Goal: Task Accomplishment & Management: Manage account settings

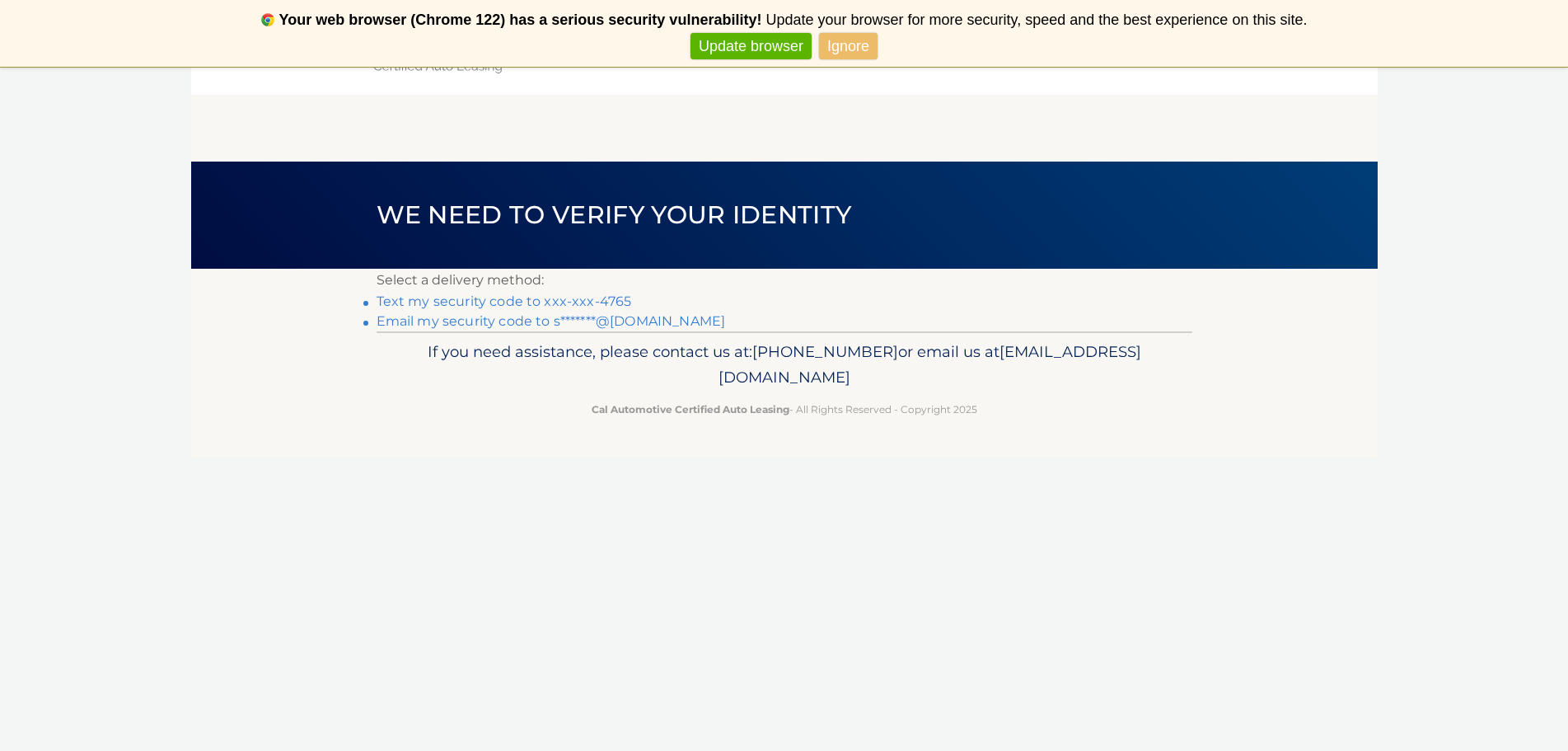
click at [549, 297] on link "Text my security code to xxx-xxx-4765" at bounding box center [505, 301] width 256 height 16
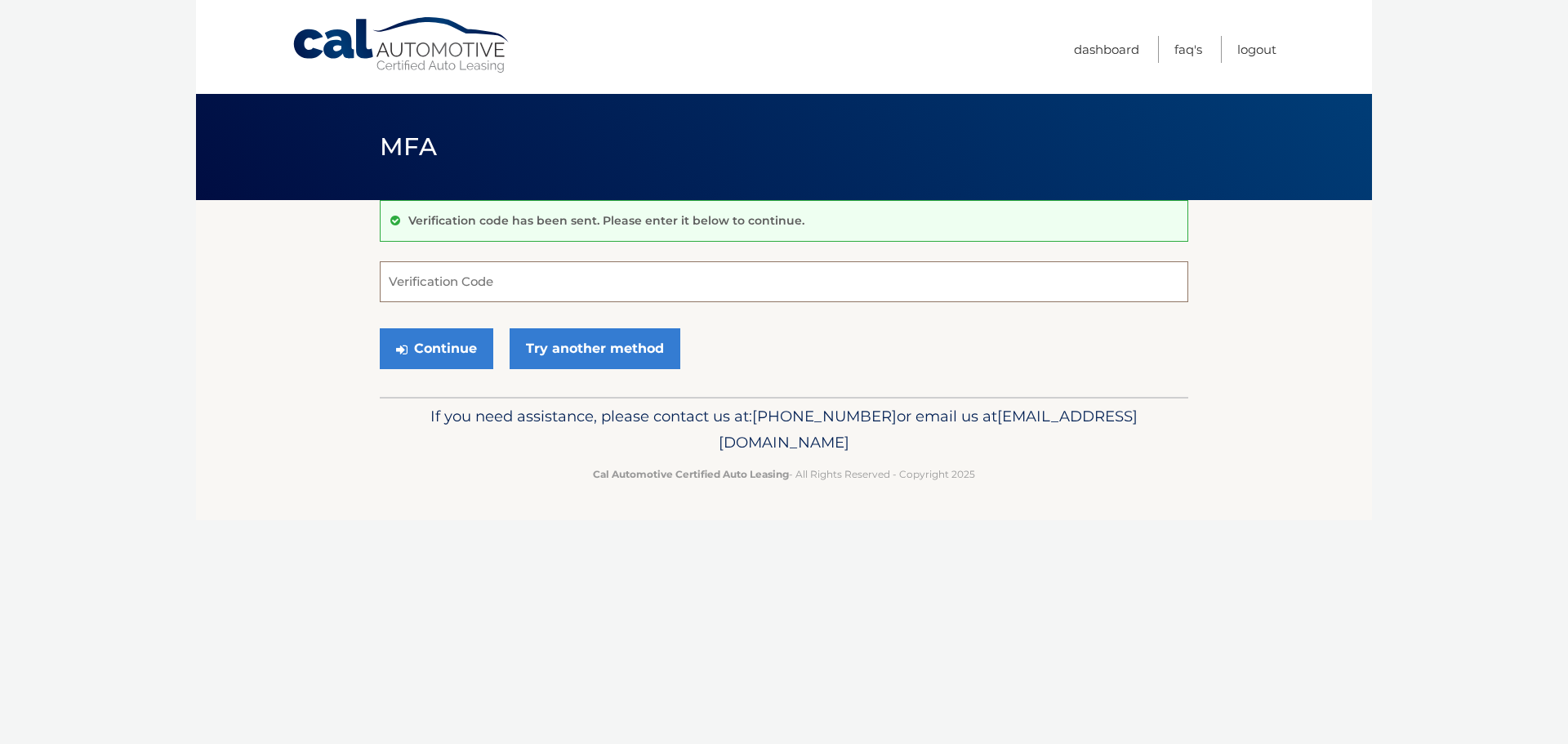
click at [486, 286] on input "Verification Code" at bounding box center [784, 281] width 809 height 41
type input "276683"
click at [380, 329] on button "Continue" at bounding box center [436, 348] width 113 height 41
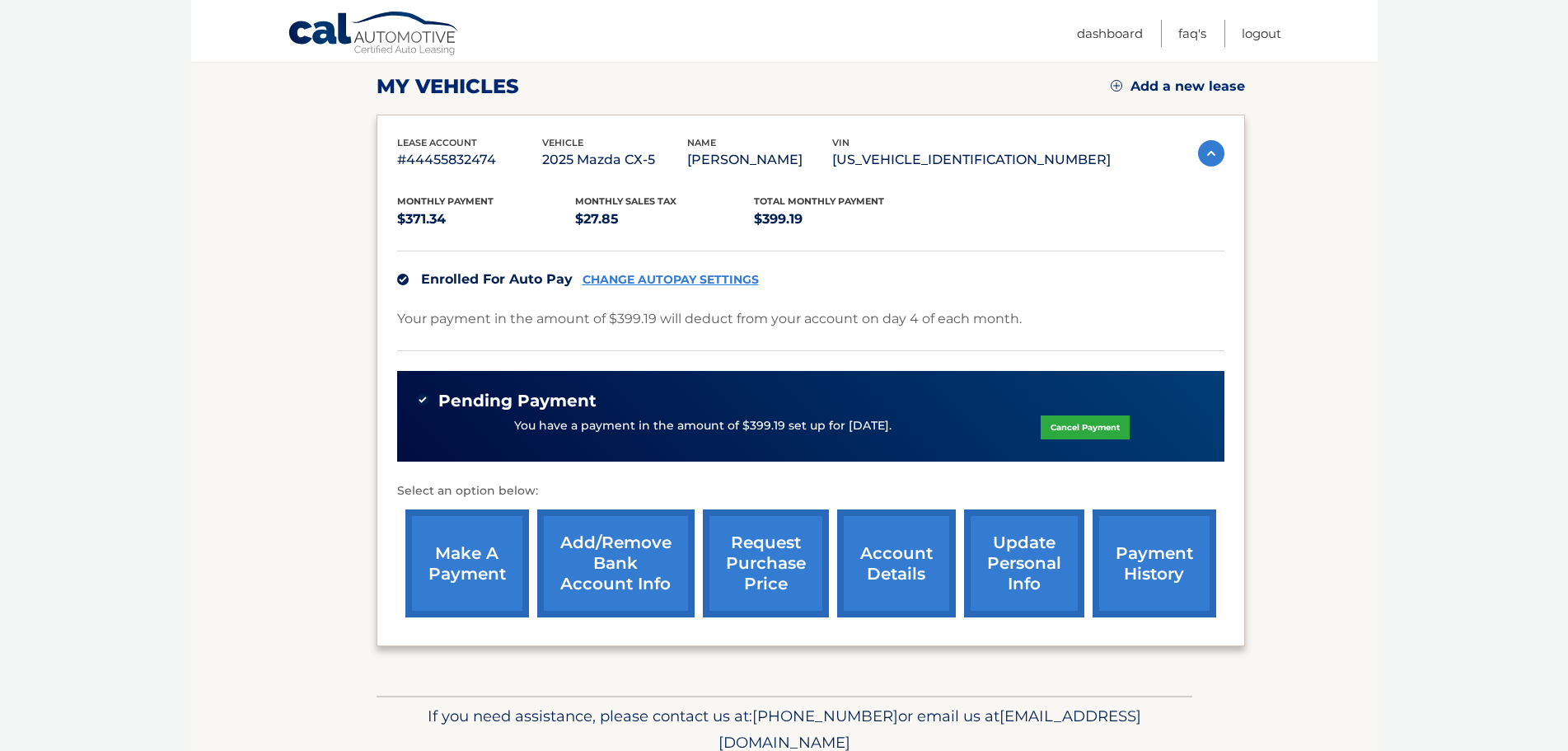
scroll to position [247, 0]
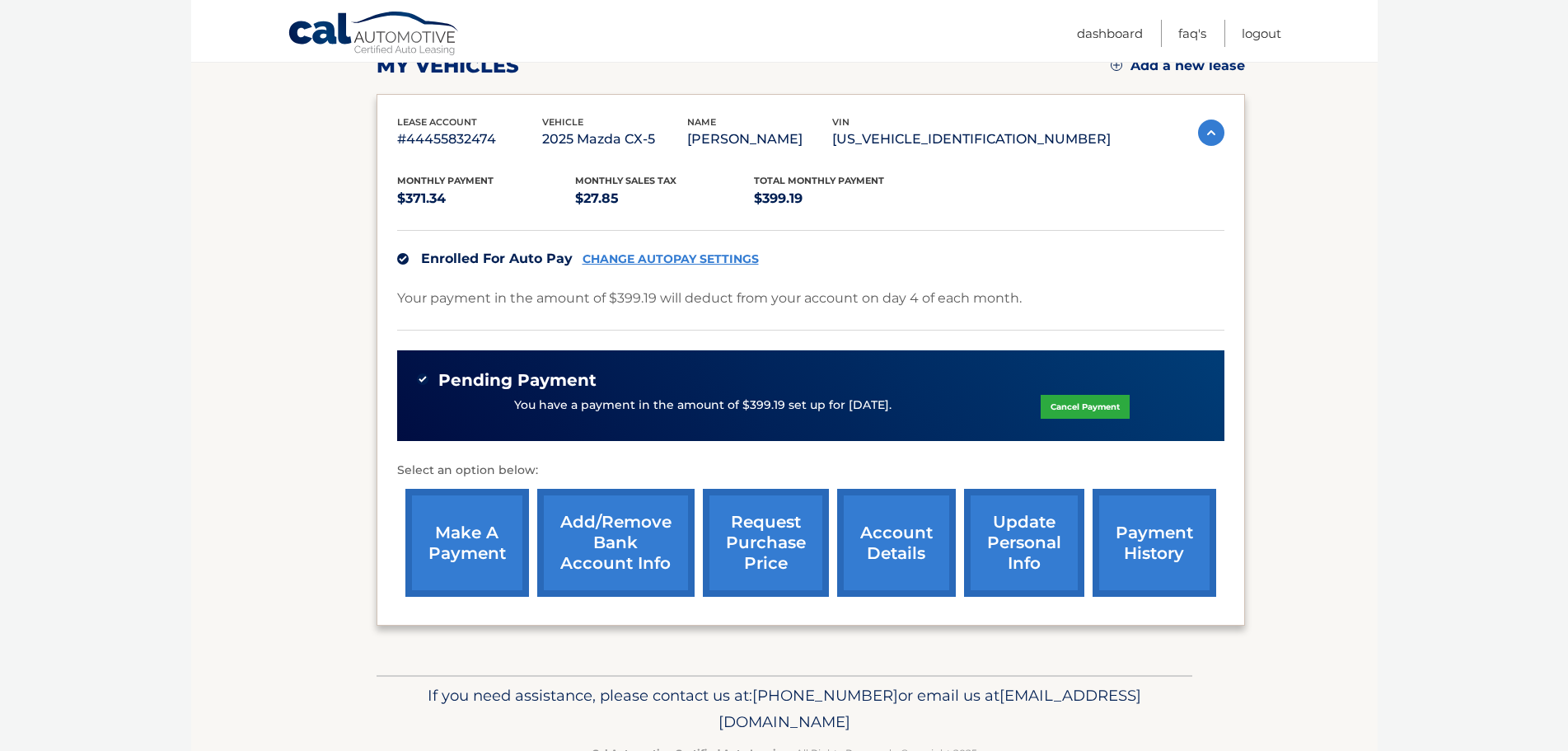
click at [1176, 513] on link "payment history" at bounding box center [1154, 542] width 124 height 108
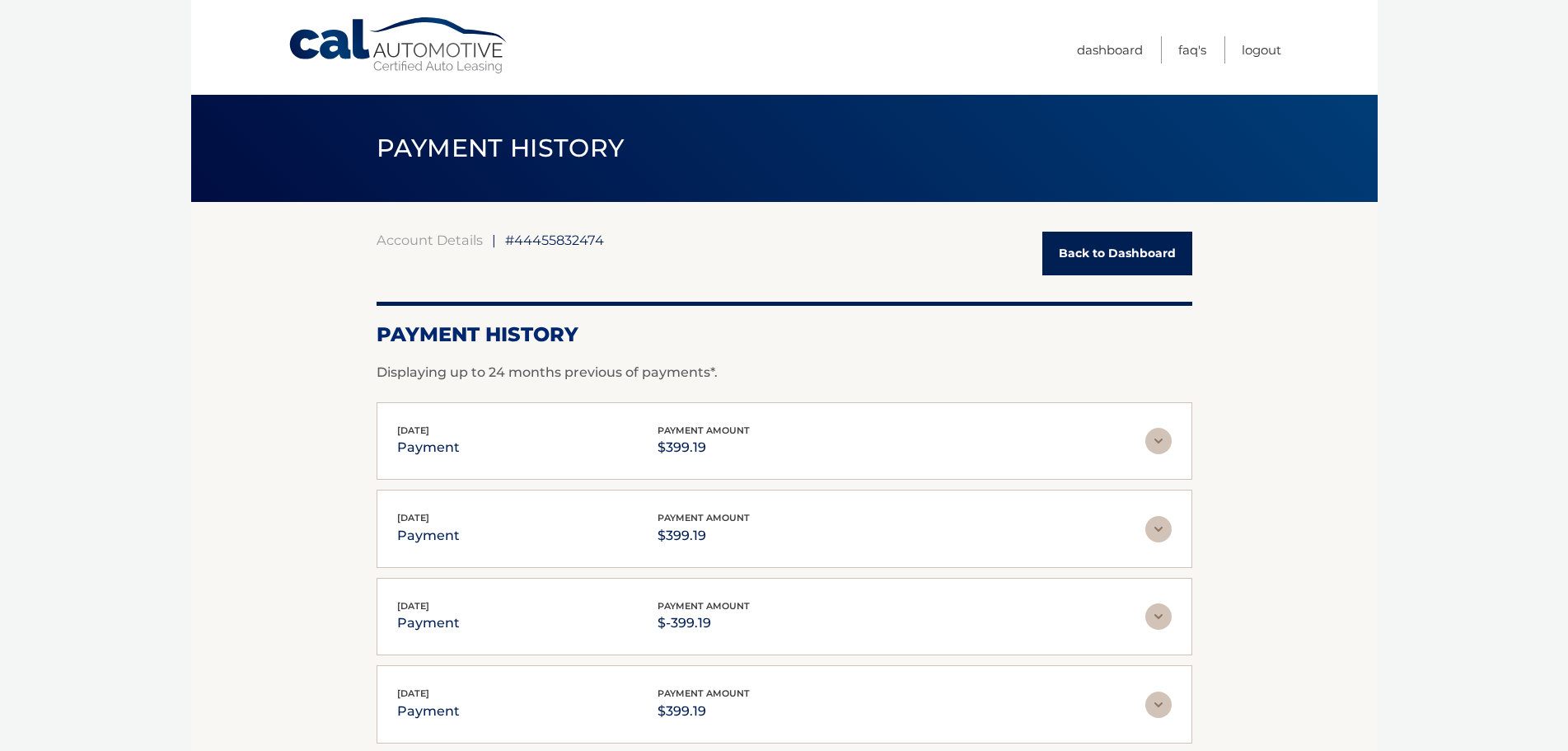
click at [1117, 271] on link "Back to Dashboard" at bounding box center [1118, 253] width 150 height 43
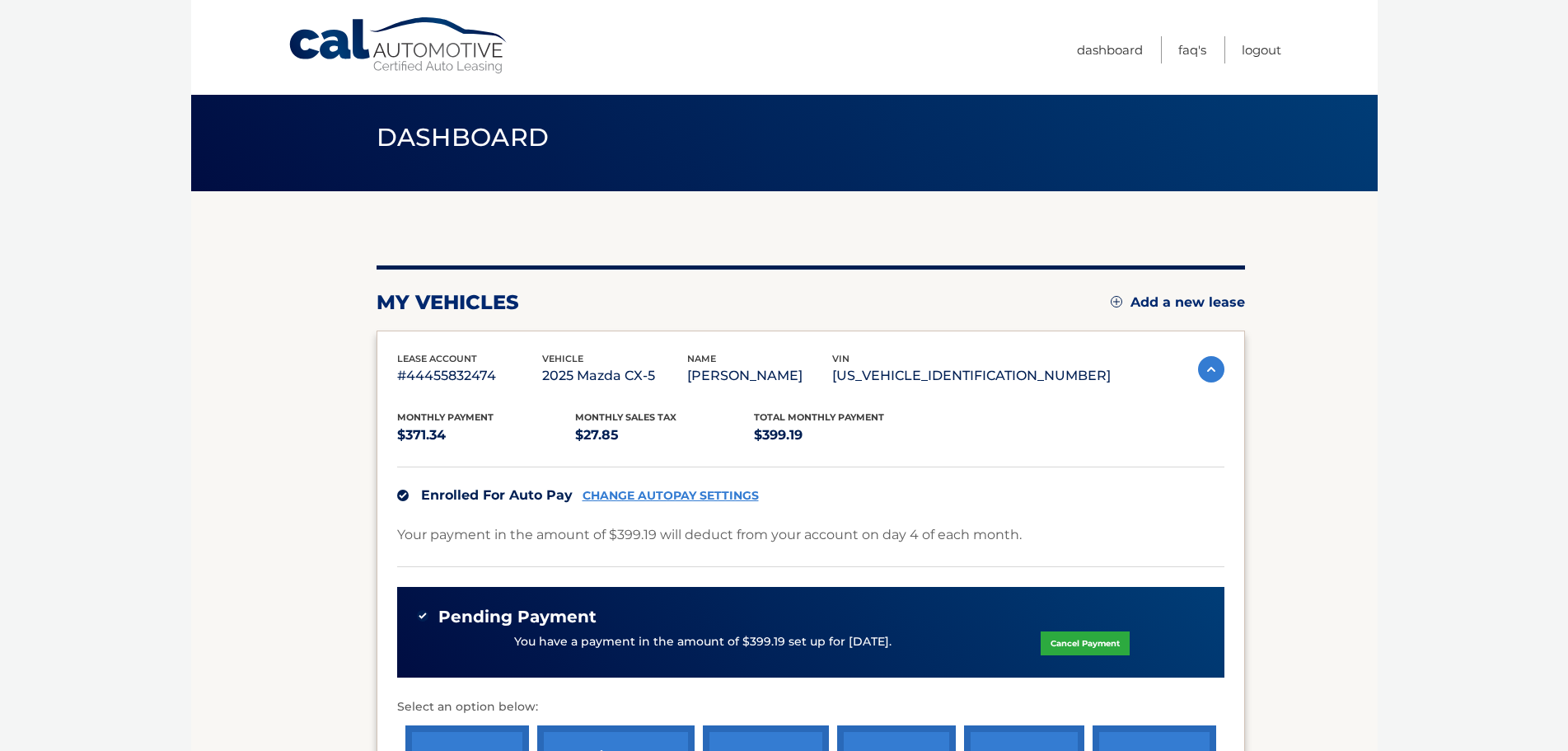
scroll to position [83, 0]
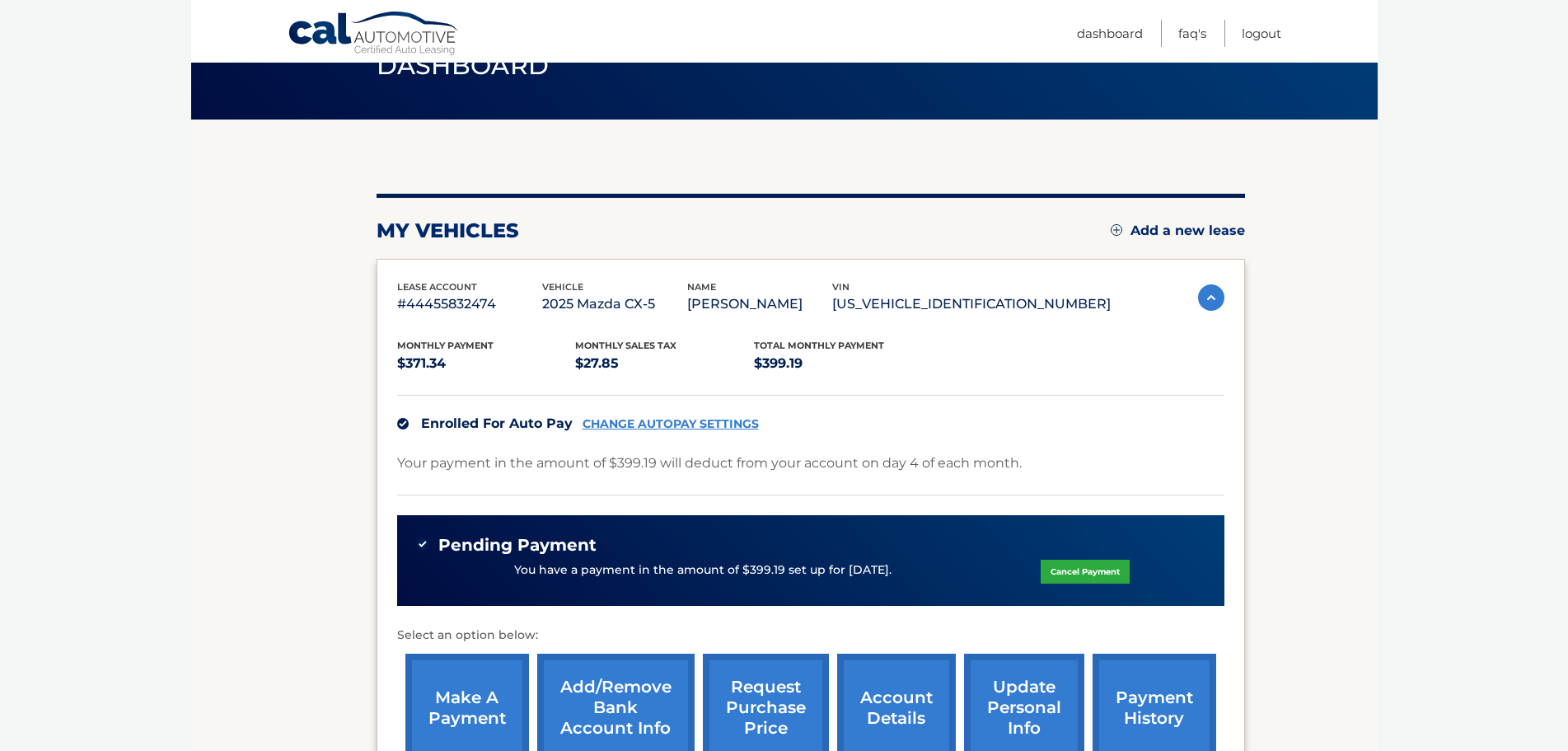
click at [662, 419] on link "CHANGE AUTOPAY SETTINGS" at bounding box center [670, 424] width 176 height 14
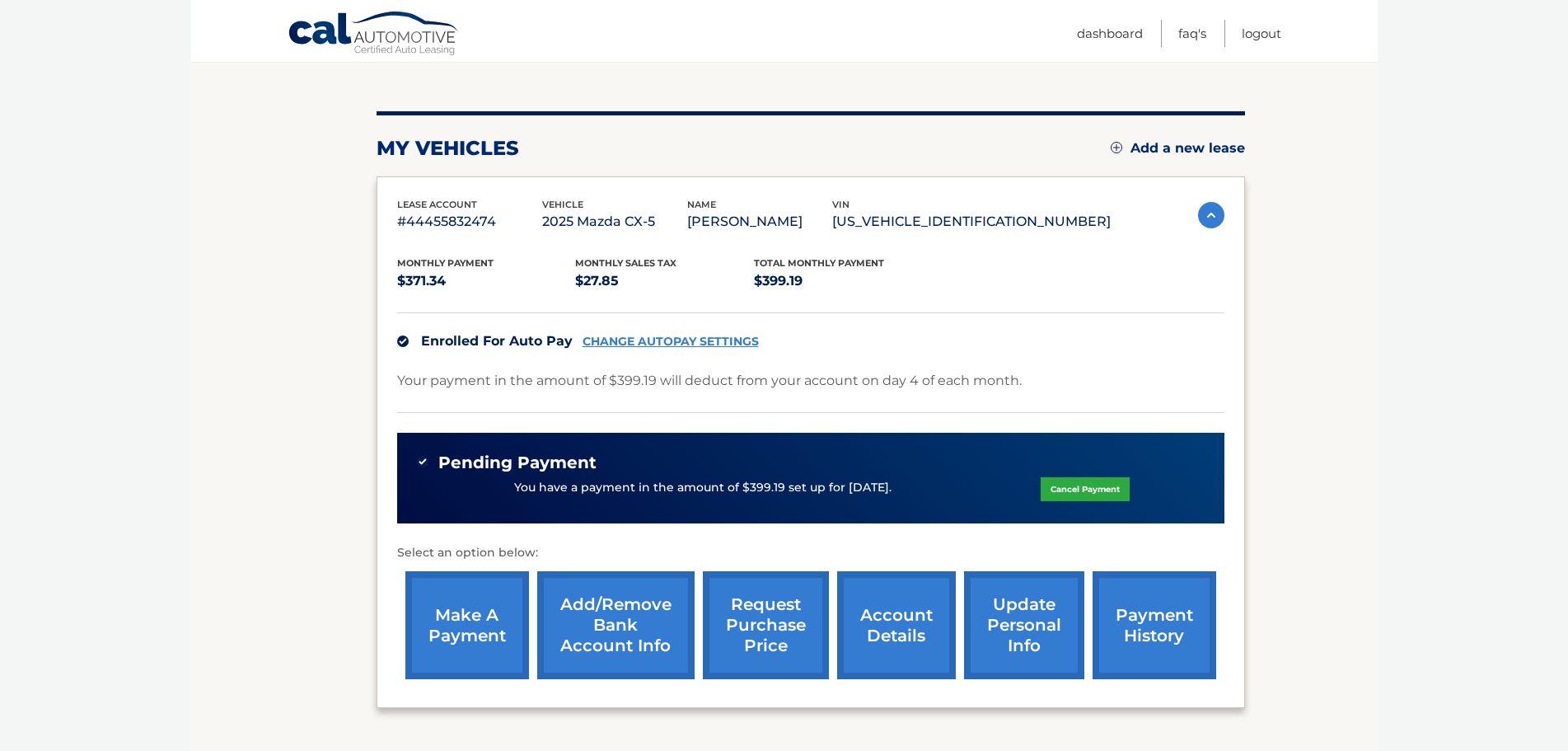
click at [442, 601] on link "make a payment" at bounding box center [467, 625] width 124 height 108
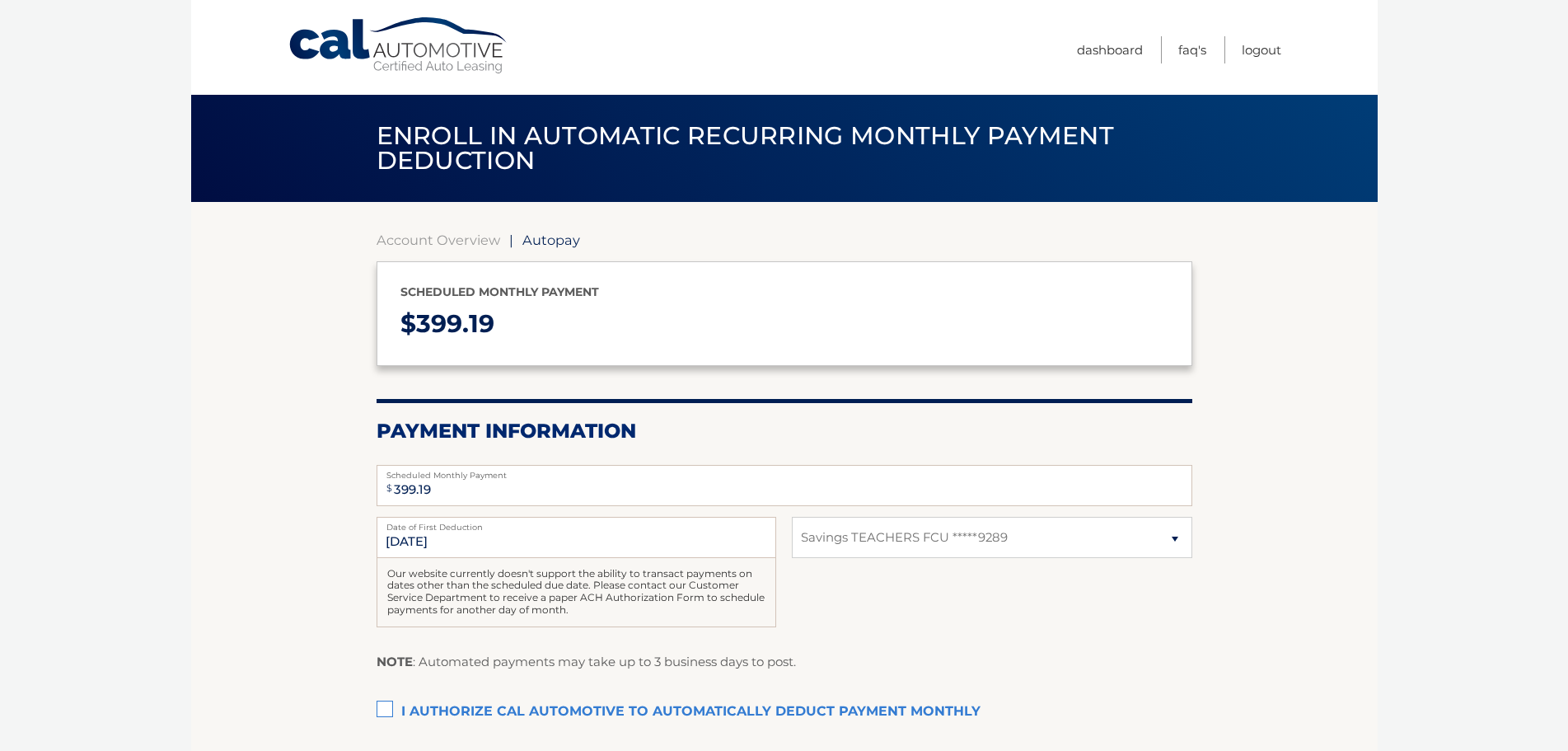
select select "MWU3ZTA0NDEtNzJmNy00NjI2LTliNDQtZTNjNDFmMzY4MDM0"
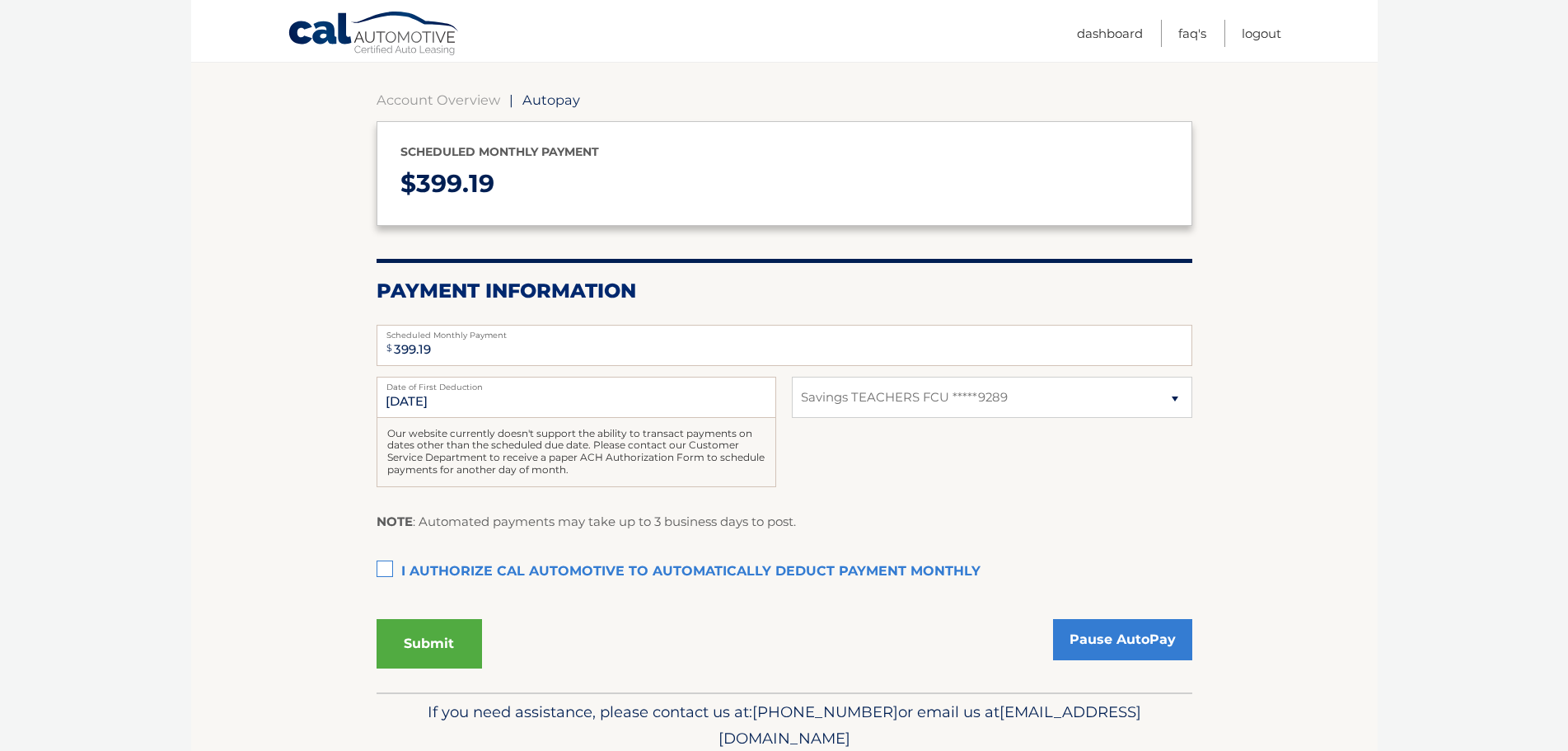
scroll to position [206, 0]
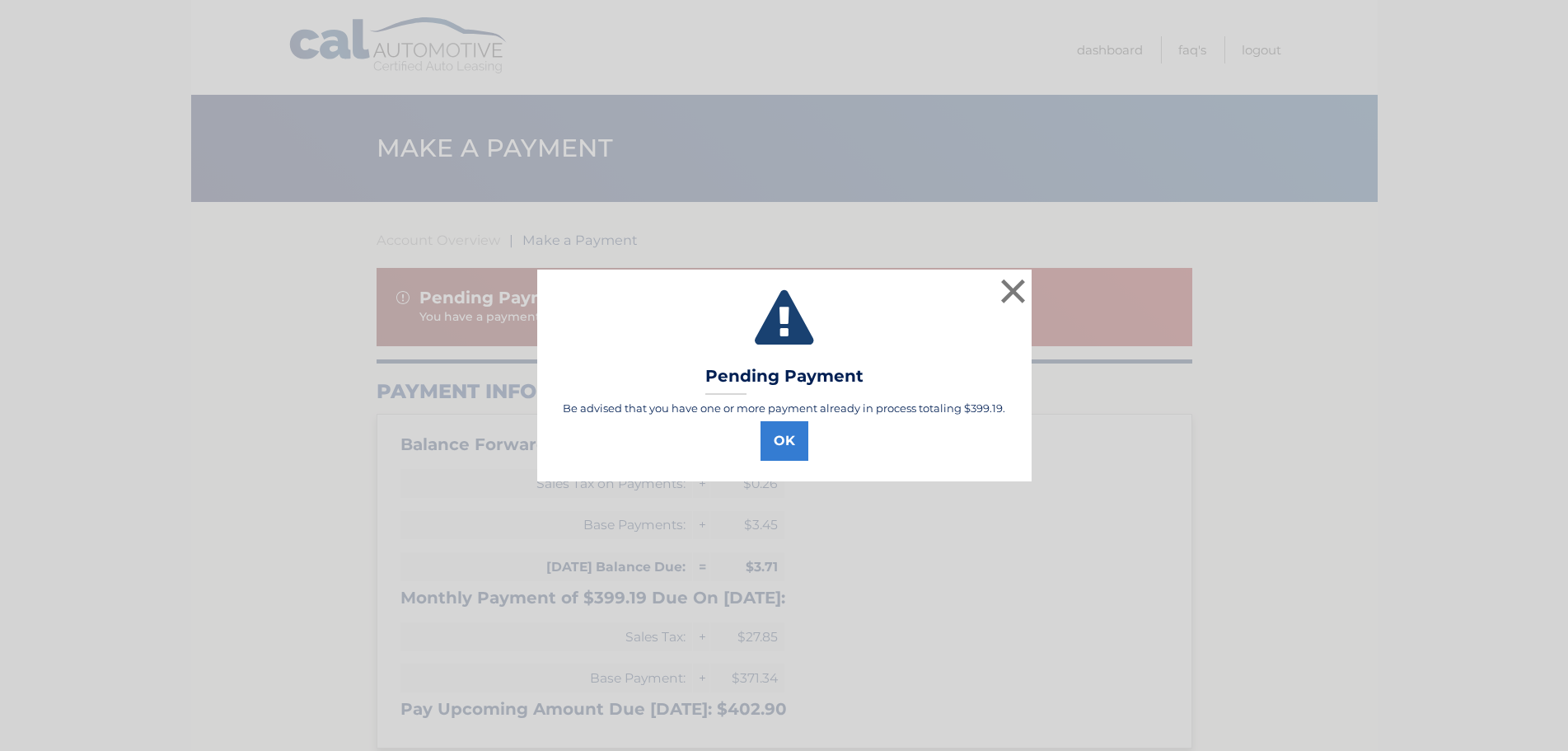
select select "MWU3ZTA0NDEtNzJmNy00NjI2LTliNDQtZTNjNDFmMzY4MDM0"
click at [798, 437] on button "OK" at bounding box center [790, 440] width 48 height 39
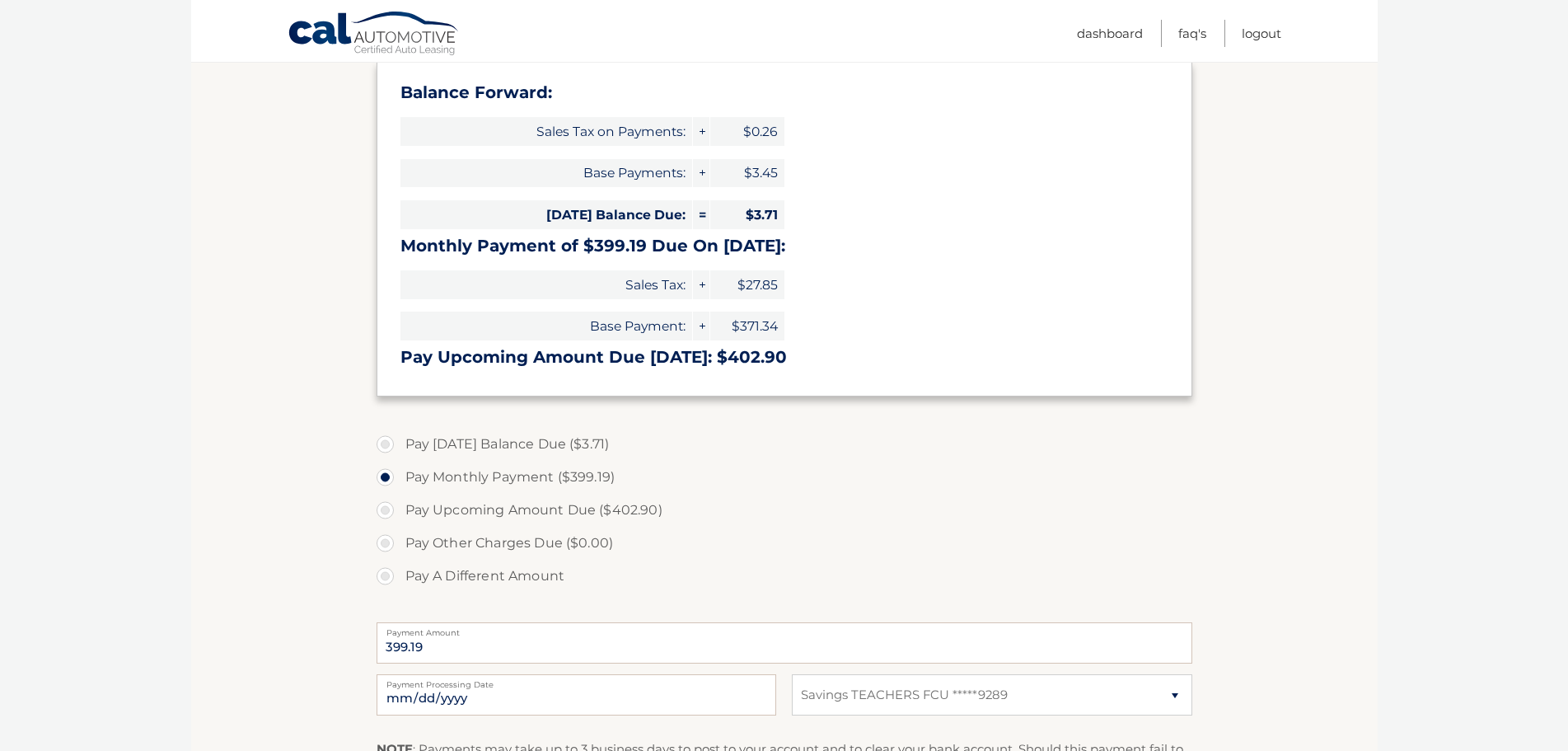
scroll to position [165, 0]
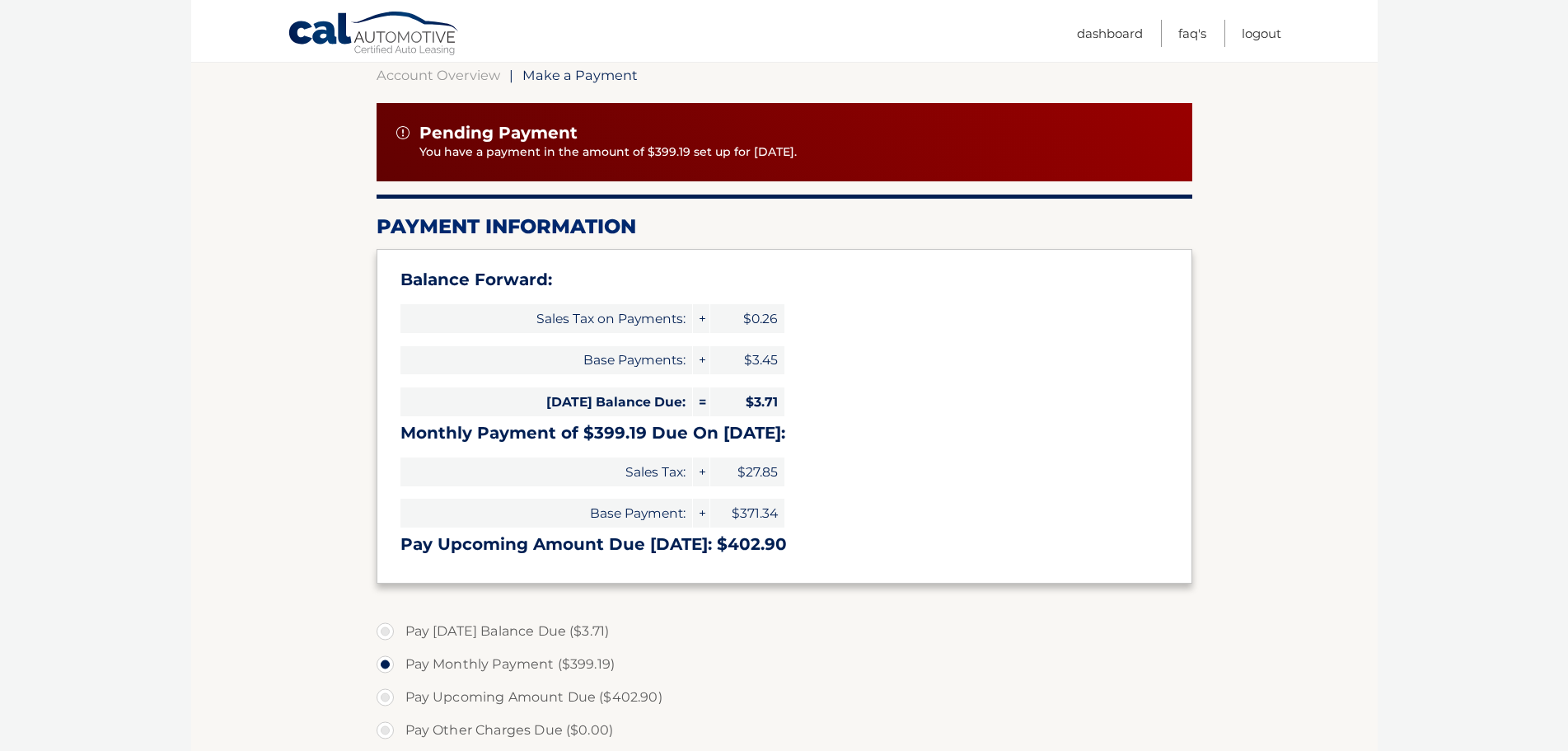
click at [403, 130] on img at bounding box center [403, 133] width 13 height 13
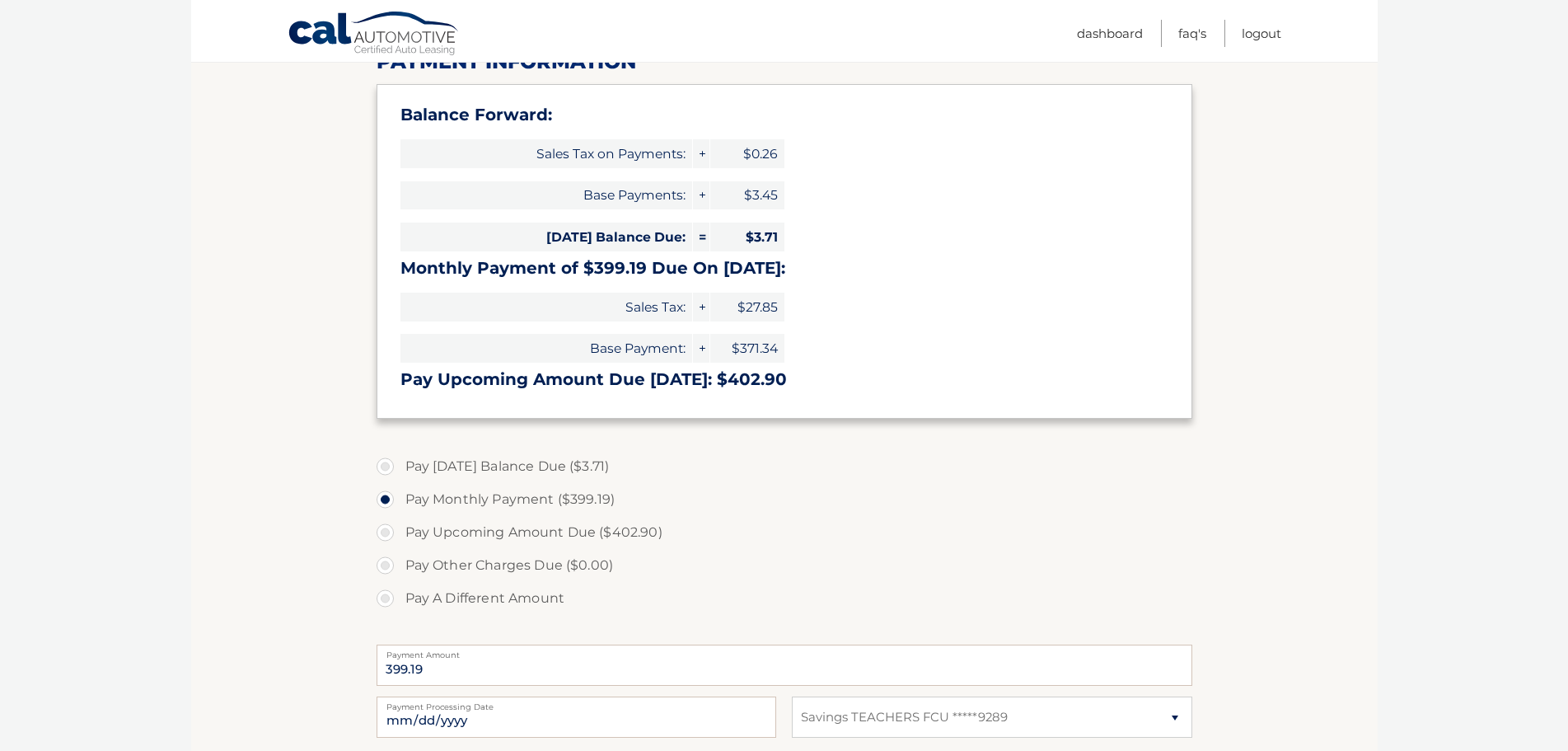
scroll to position [0, 0]
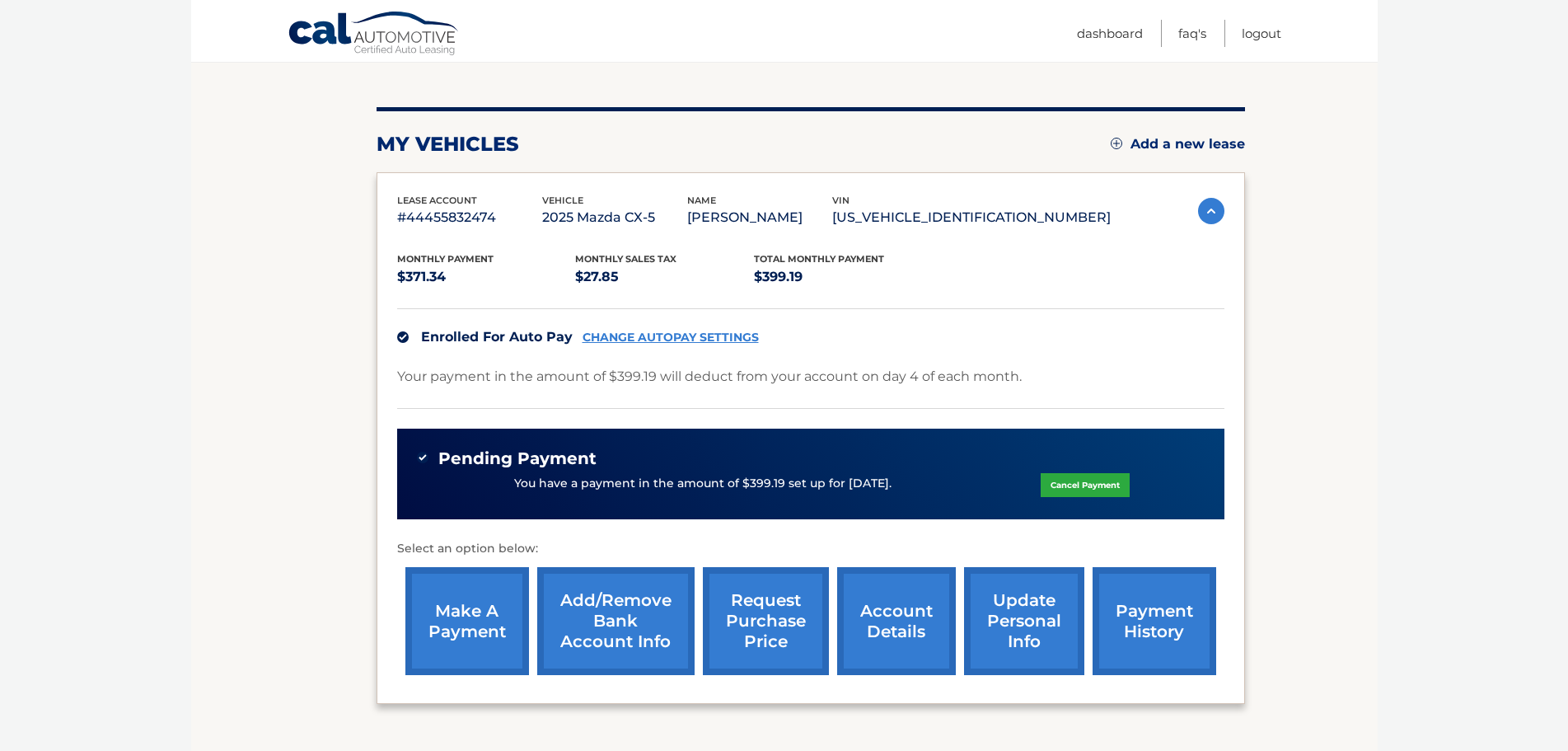
scroll to position [297, 0]
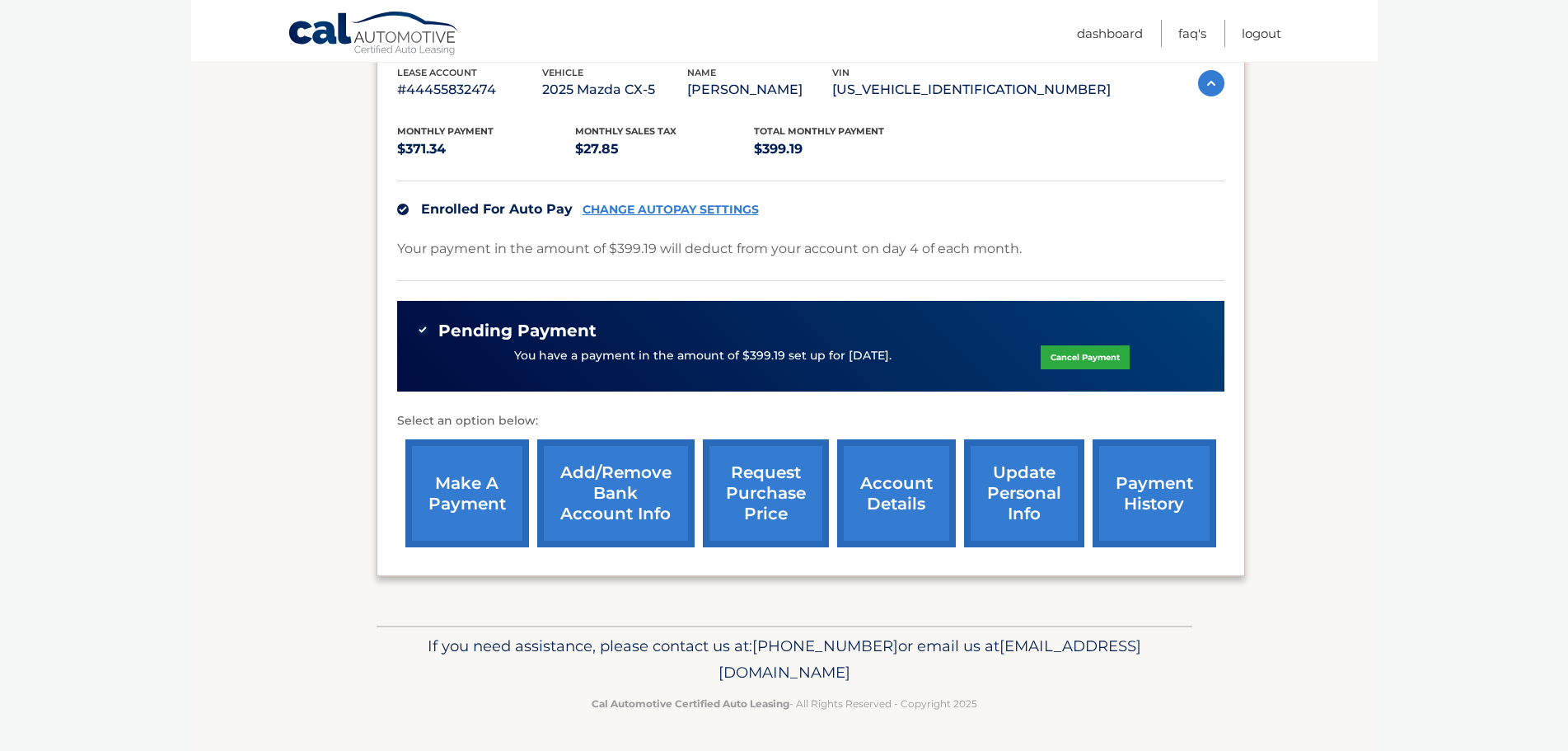
click at [1096, 363] on link "Cancel Payment" at bounding box center [1085, 357] width 89 height 24
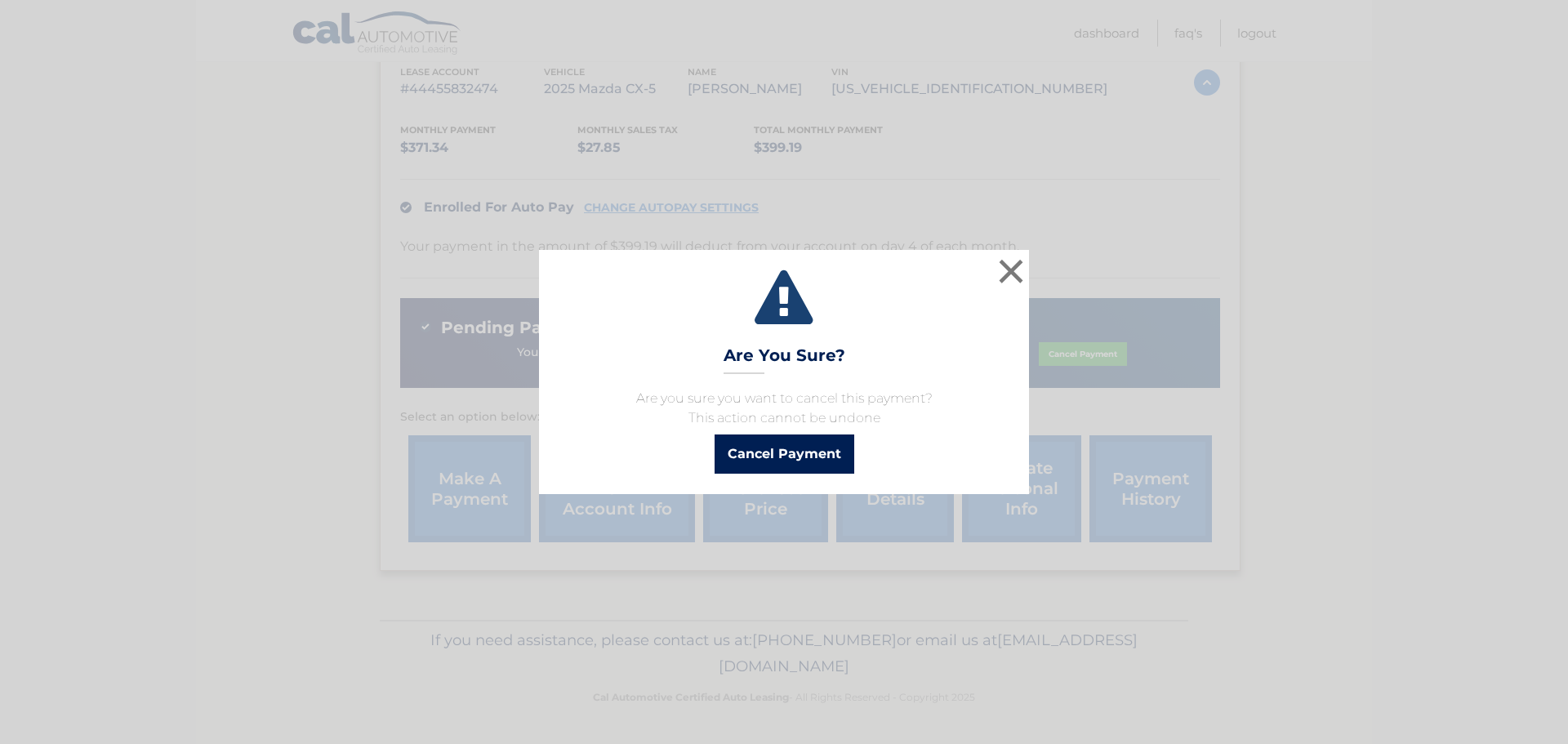
click at [764, 452] on button "Cancel Payment" at bounding box center [784, 454] width 140 height 39
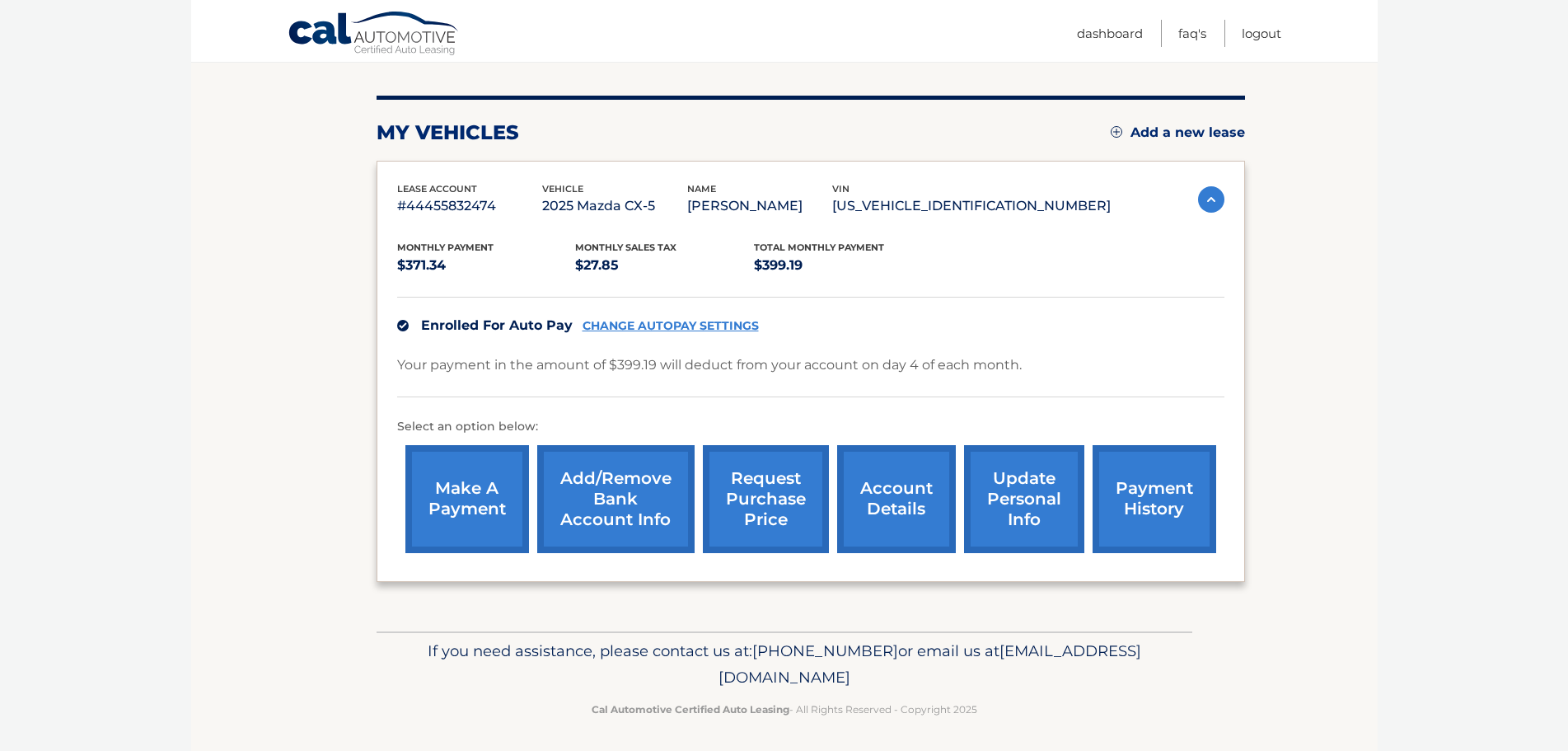
scroll to position [185, 0]
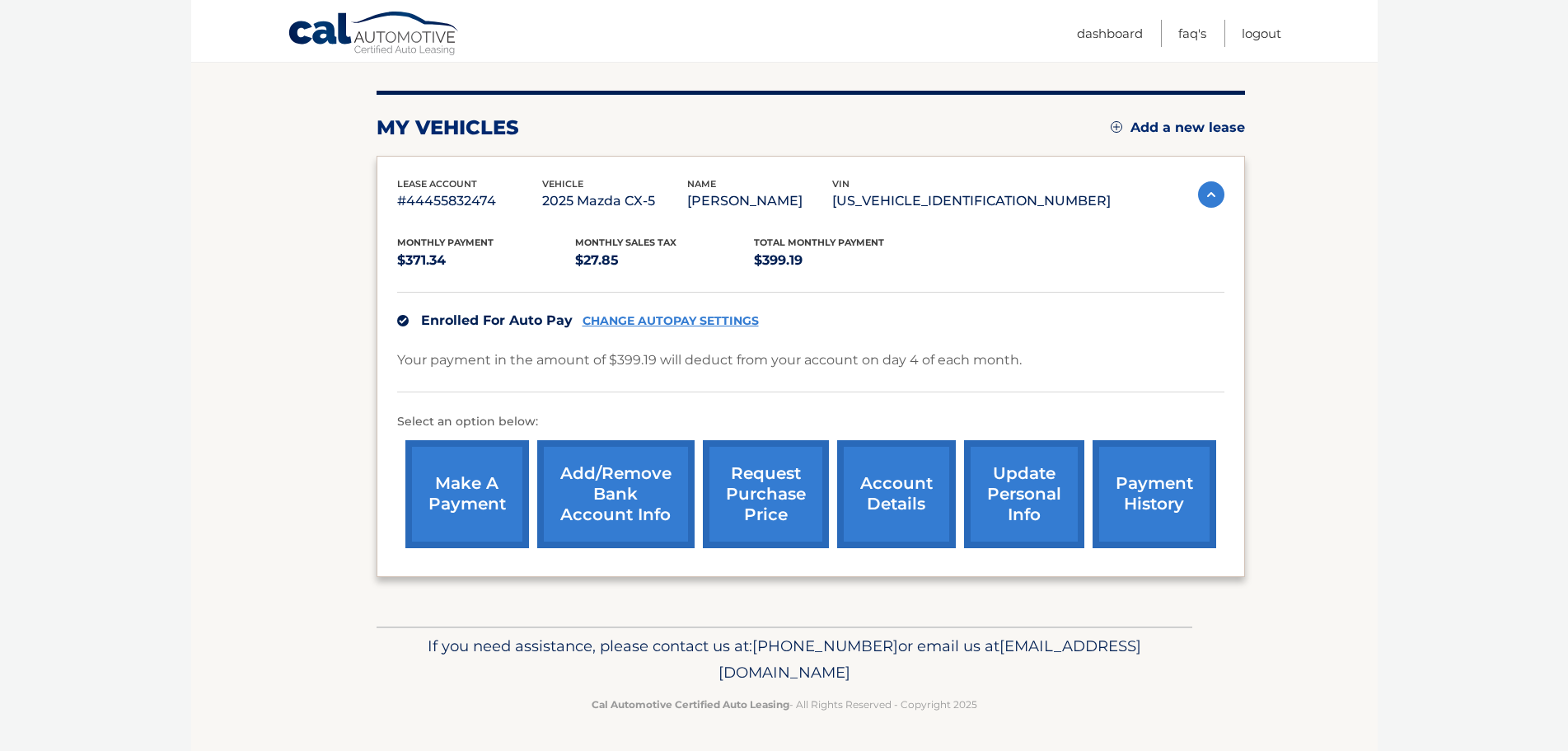
drag, startPoint x: 556, startPoint y: 499, endPoint x: 434, endPoint y: 467, distance: 126.1
click at [556, 500] on link "Add/Remove bank account info" at bounding box center [616, 494] width 157 height 108
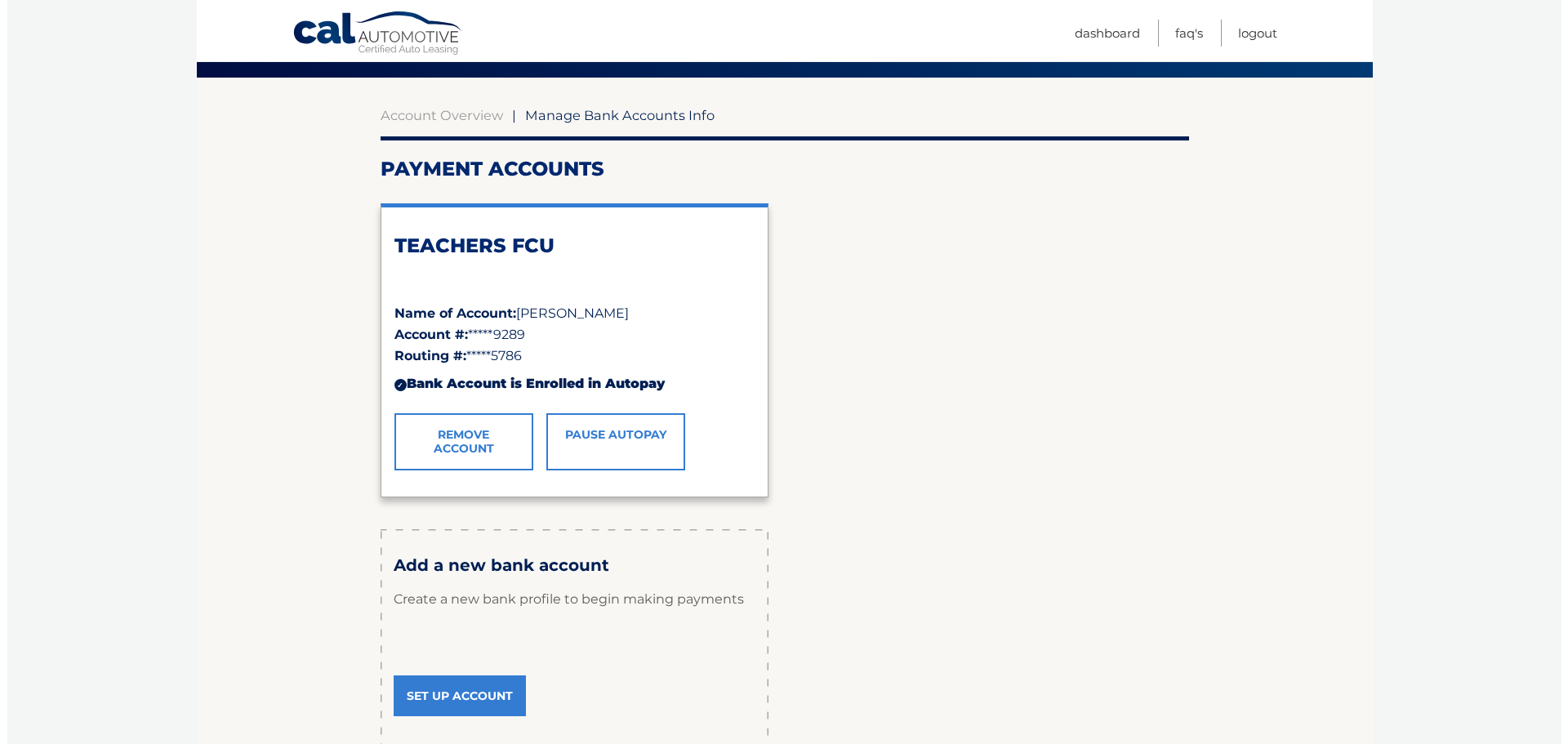
scroll to position [163, 0]
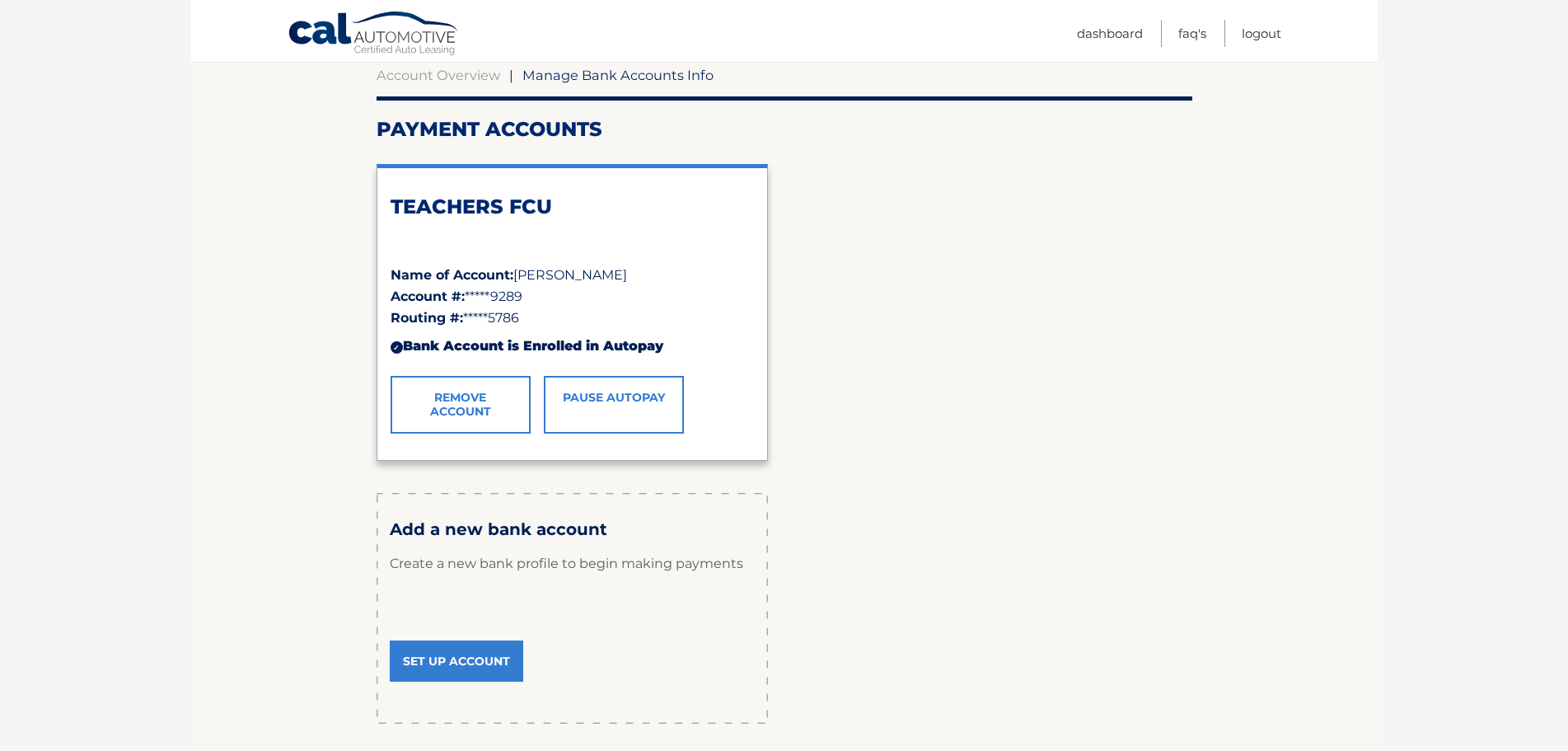
click at [485, 388] on link "Remove Account" at bounding box center [461, 404] width 140 height 58
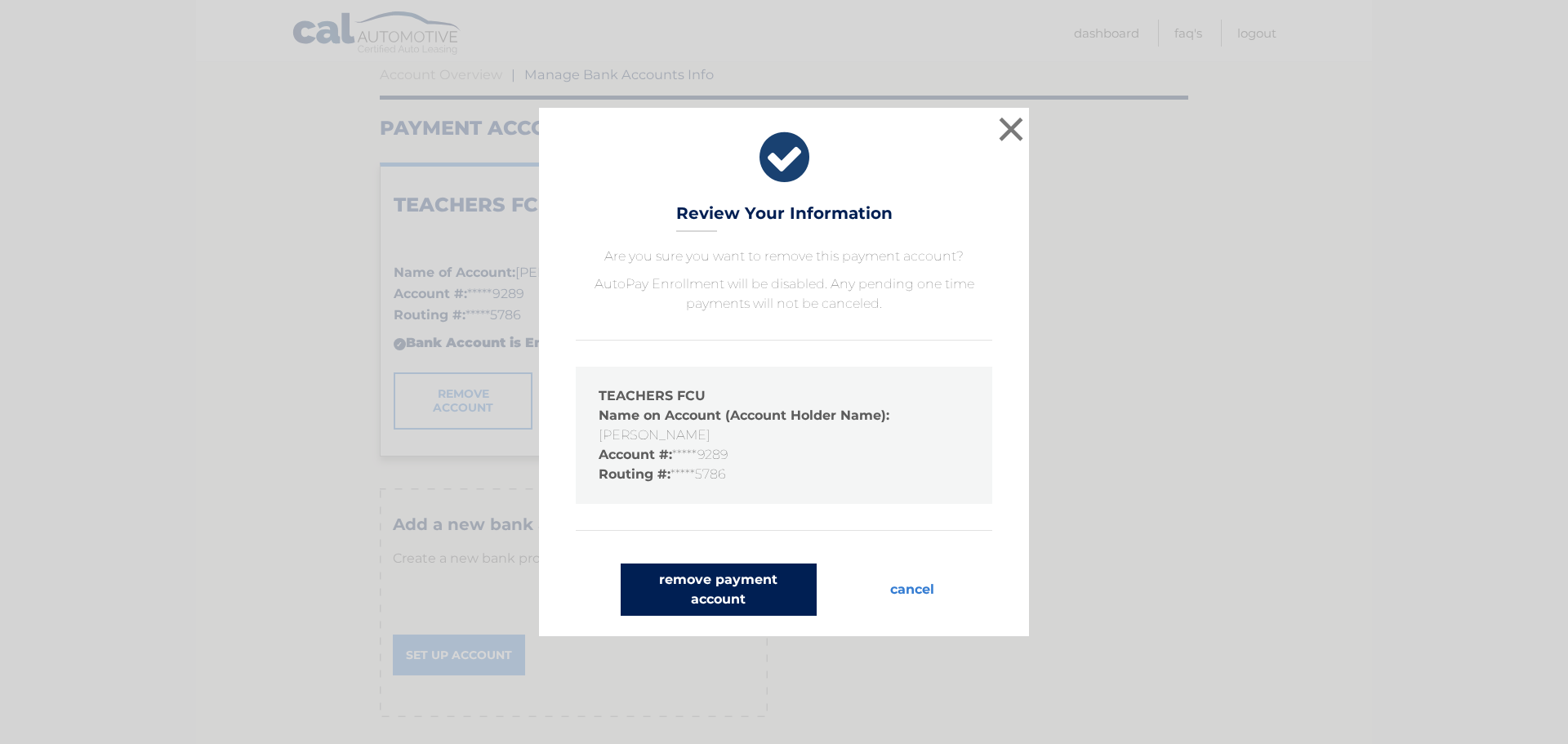
click at [762, 586] on button "remove payment account" at bounding box center [719, 589] width 196 height 52
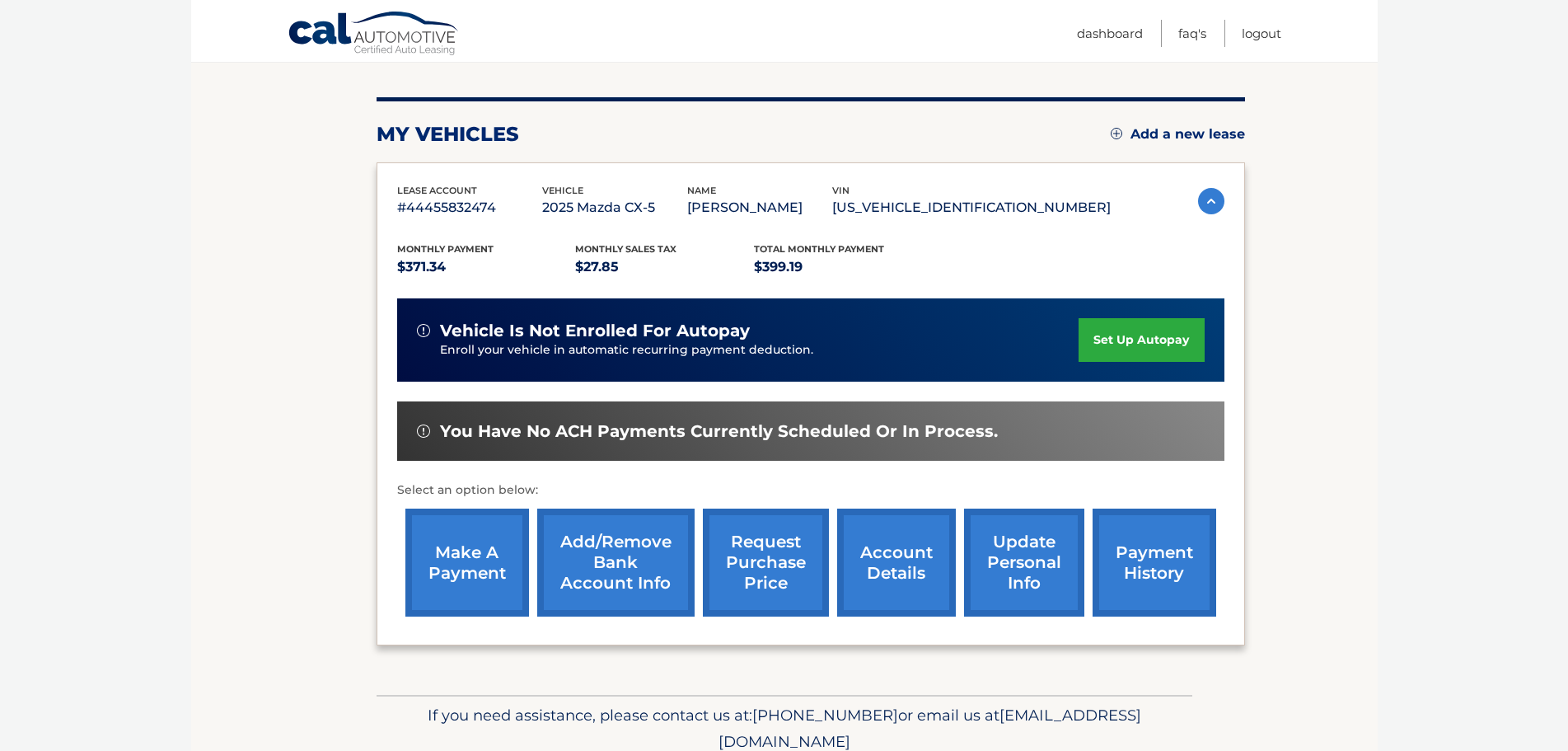
scroll to position [247, 0]
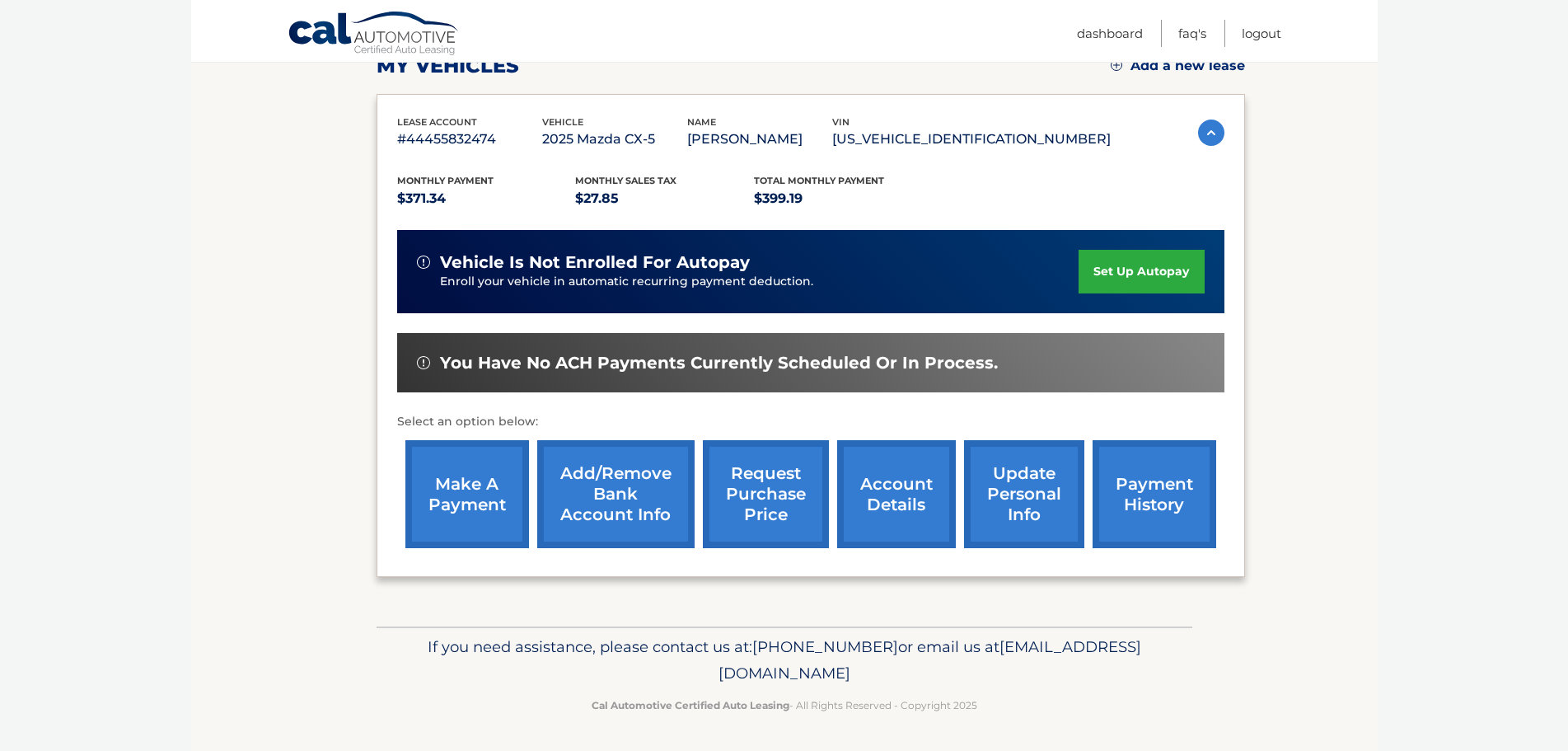
drag, startPoint x: 598, startPoint y: 480, endPoint x: 596, endPoint y: 501, distance: 21.1
click at [598, 480] on link "Add/Remove bank account info" at bounding box center [616, 494] width 157 height 108
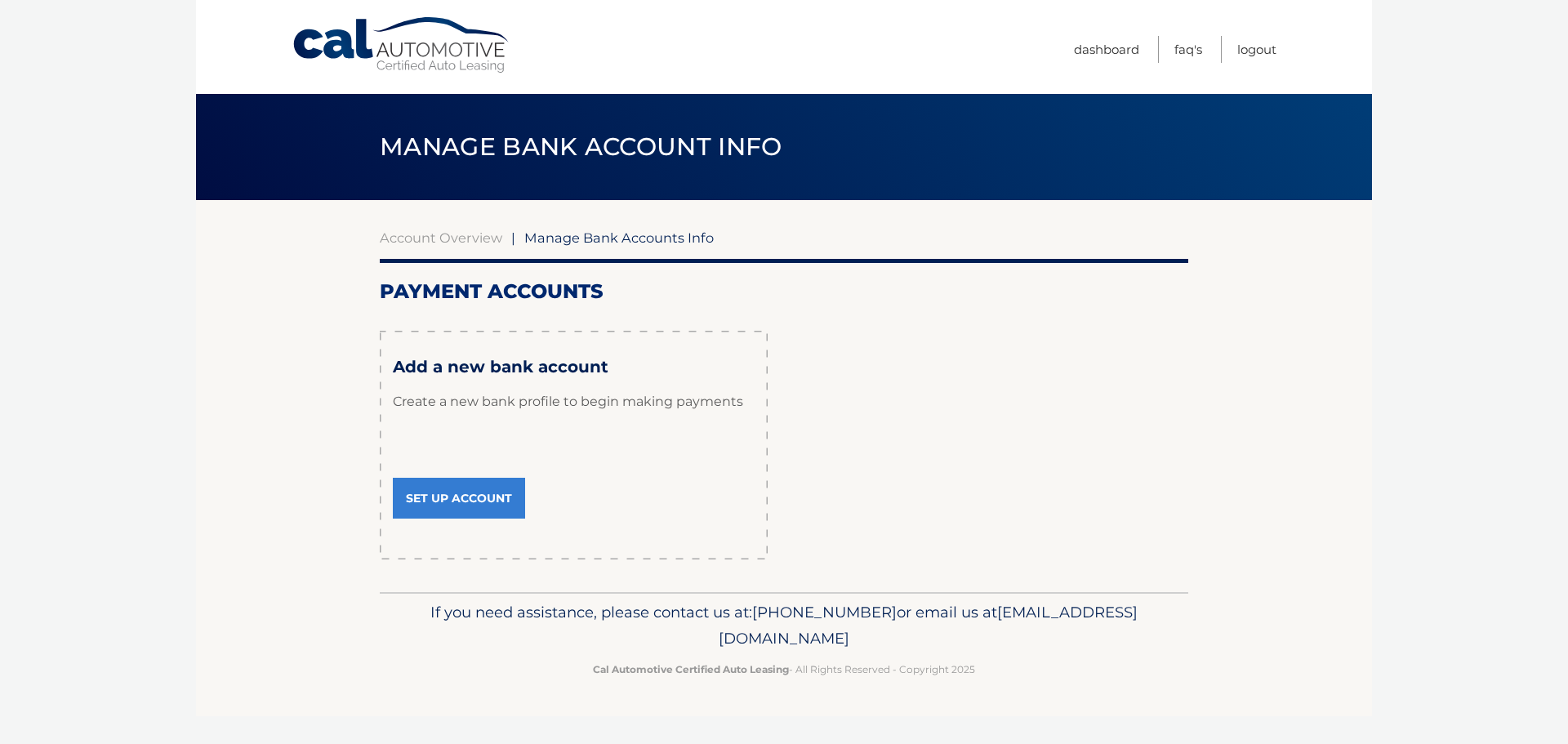
click at [438, 492] on link "Set Up Account" at bounding box center [459, 497] width 132 height 41
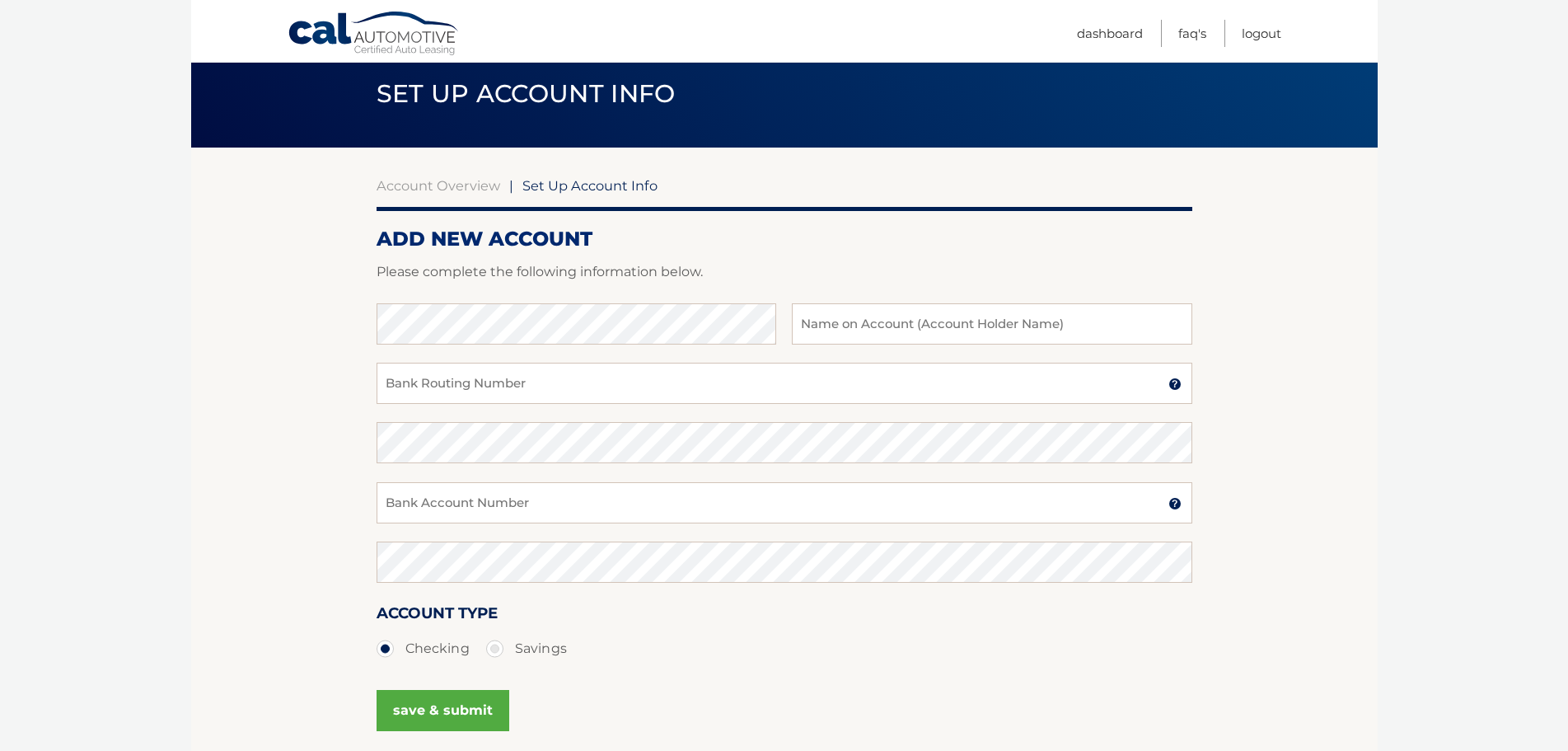
scroll to position [83, 0]
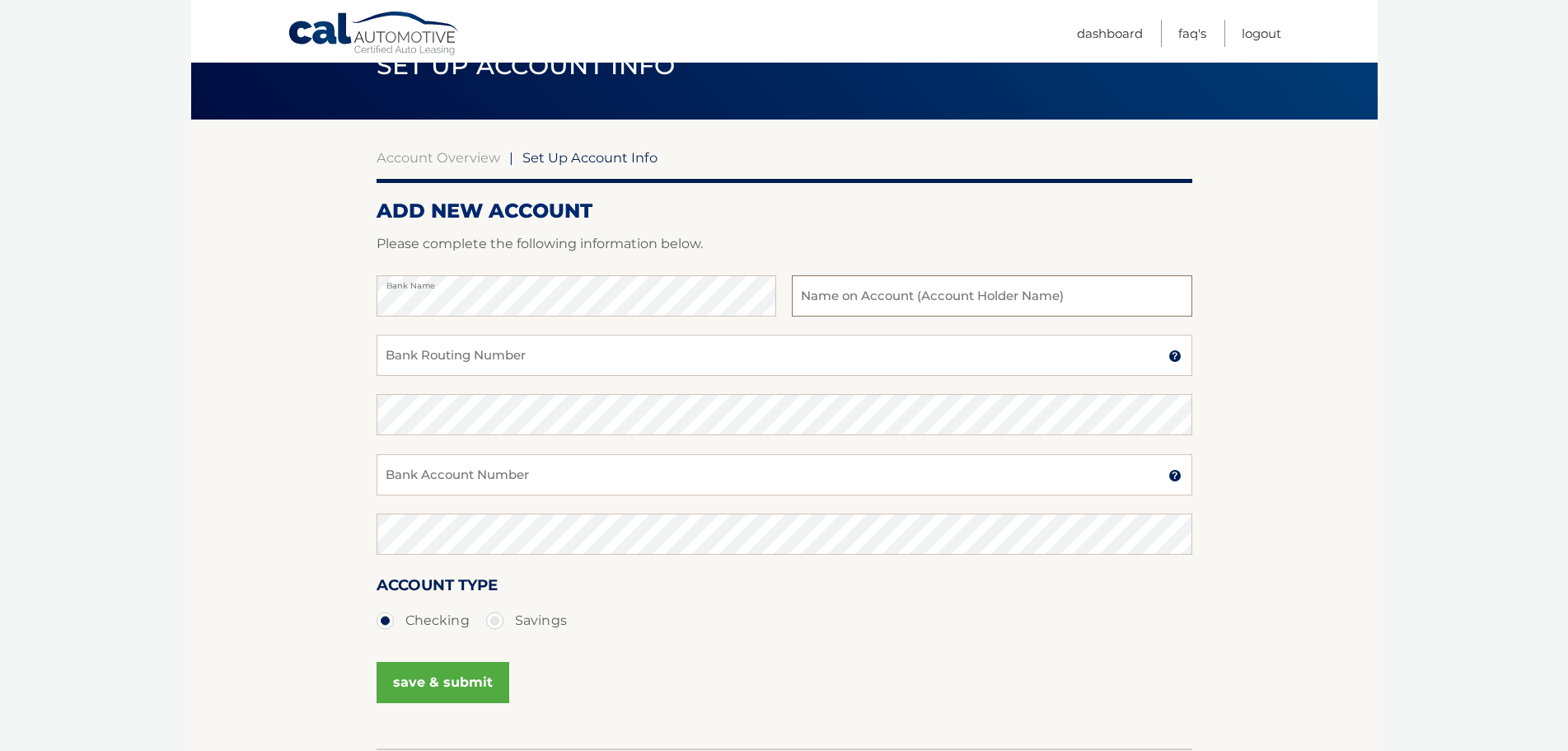
click at [871, 307] on input "text" at bounding box center [992, 295] width 399 height 41
type input "[PERSON_NAME]"
click at [443, 475] on input "Bank Account Number" at bounding box center [784, 474] width 816 height 41
paste input "556285297"
type input "556285297"
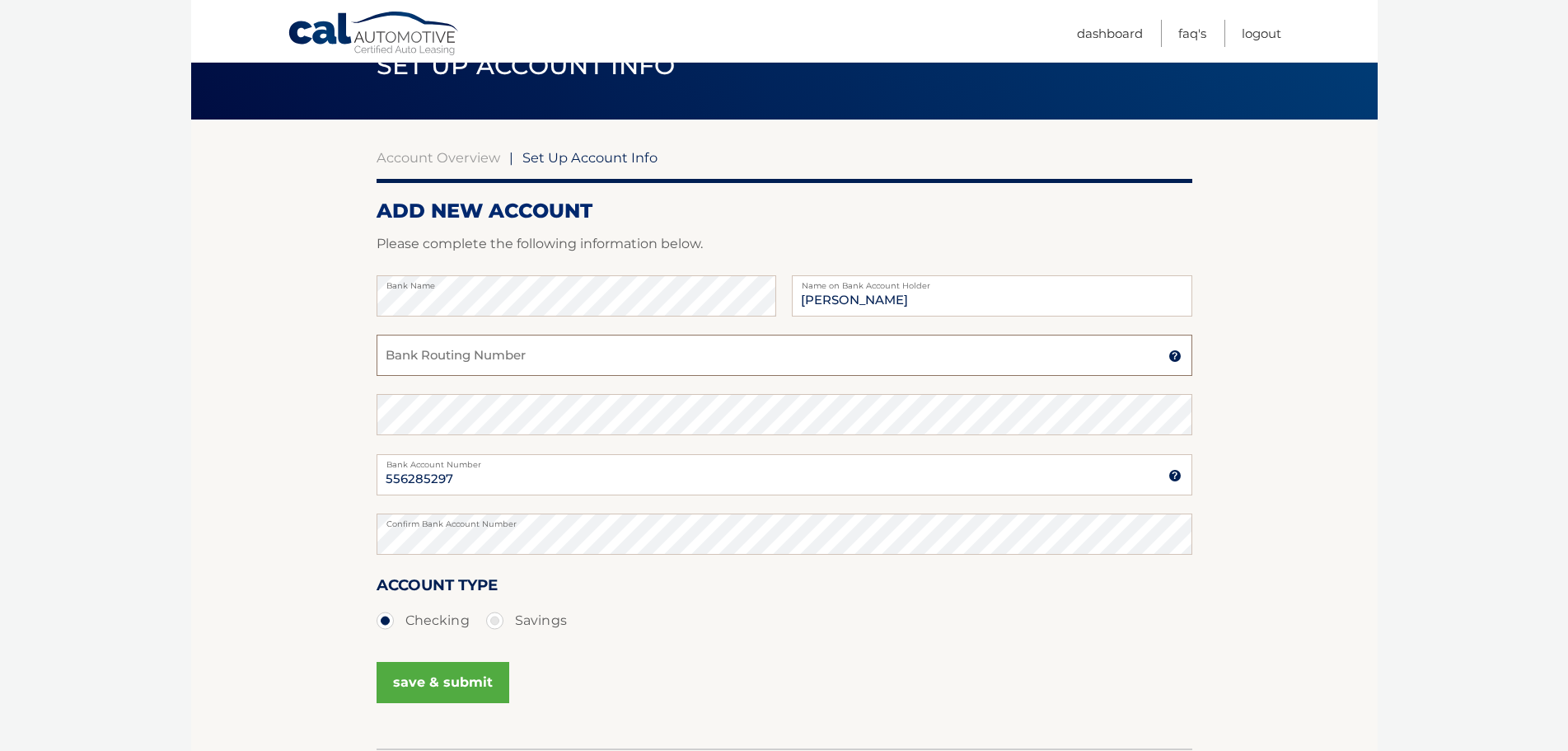
drag, startPoint x: 474, startPoint y: 337, endPoint x: 474, endPoint y: 348, distance: 11.0
click at [474, 347] on input "Bank Routing Number" at bounding box center [784, 355] width 816 height 41
paste input "267084131"
type input "267084131"
click at [233, 474] on section "Account Overview | Set Up Account Info ADD NEW ACCOUNT Please complete the foll…" at bounding box center [784, 434] width 1187 height 629
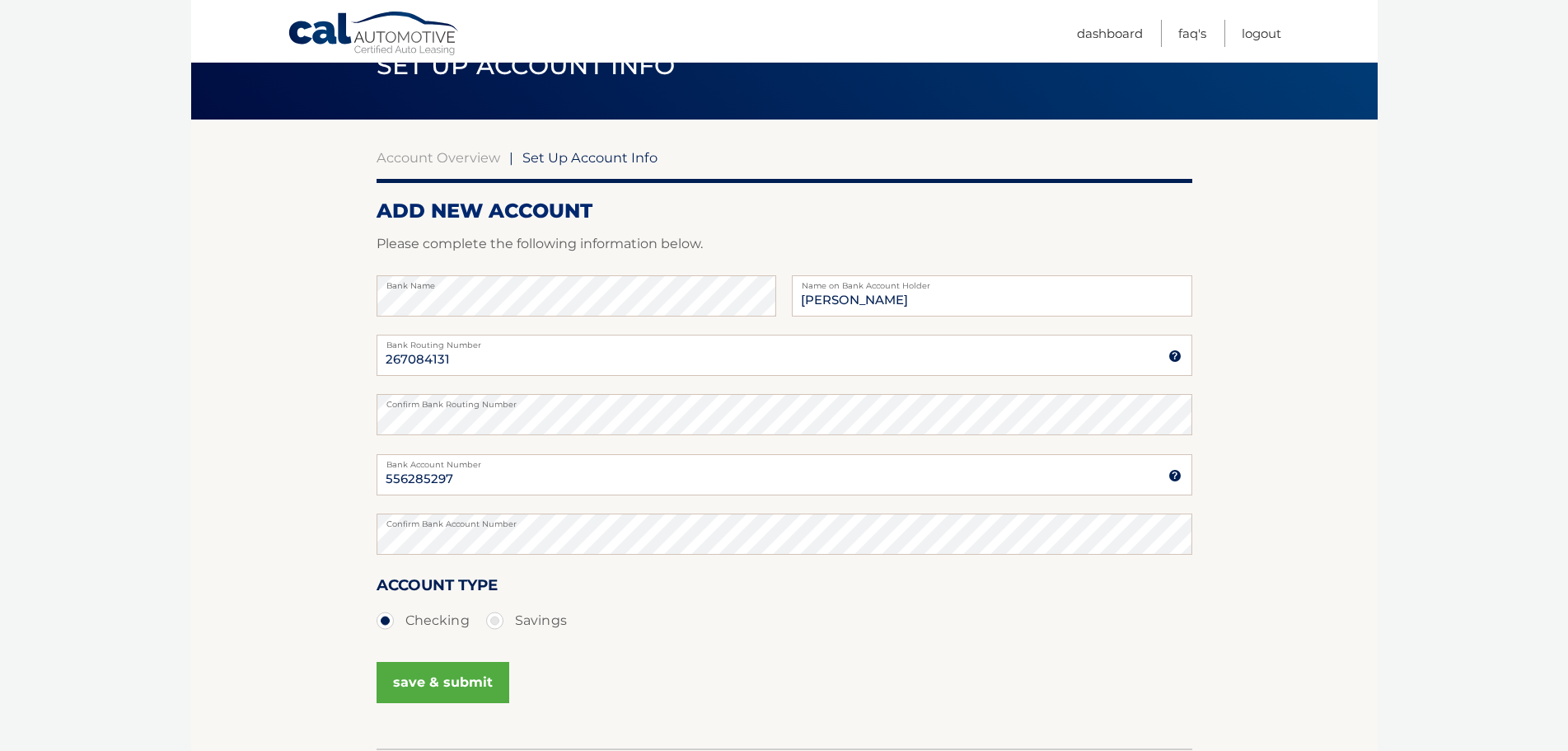
click at [440, 673] on button "save & submit" at bounding box center [443, 682] width 133 height 41
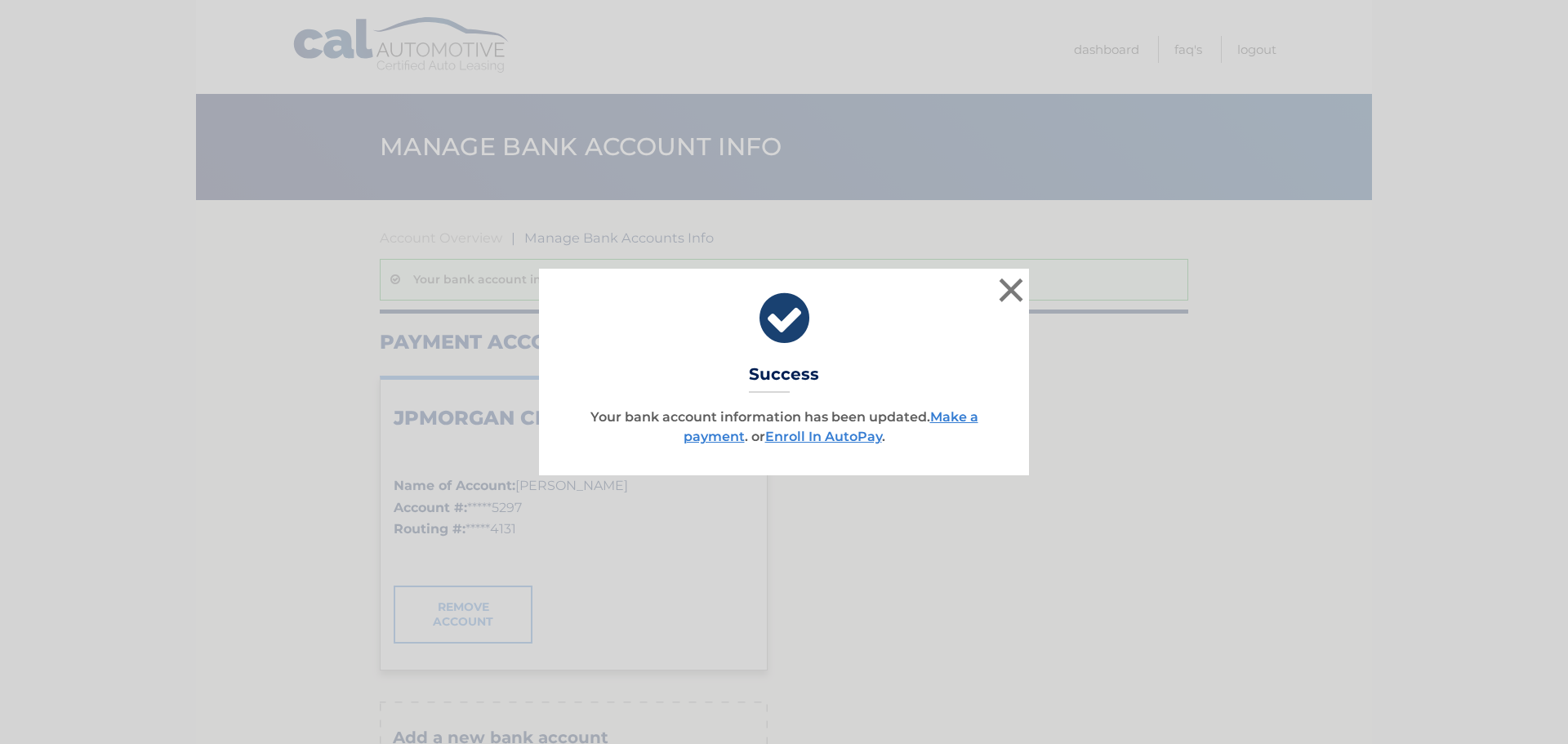
click at [972, 416] on link "Make a payment" at bounding box center [831, 426] width 295 height 35
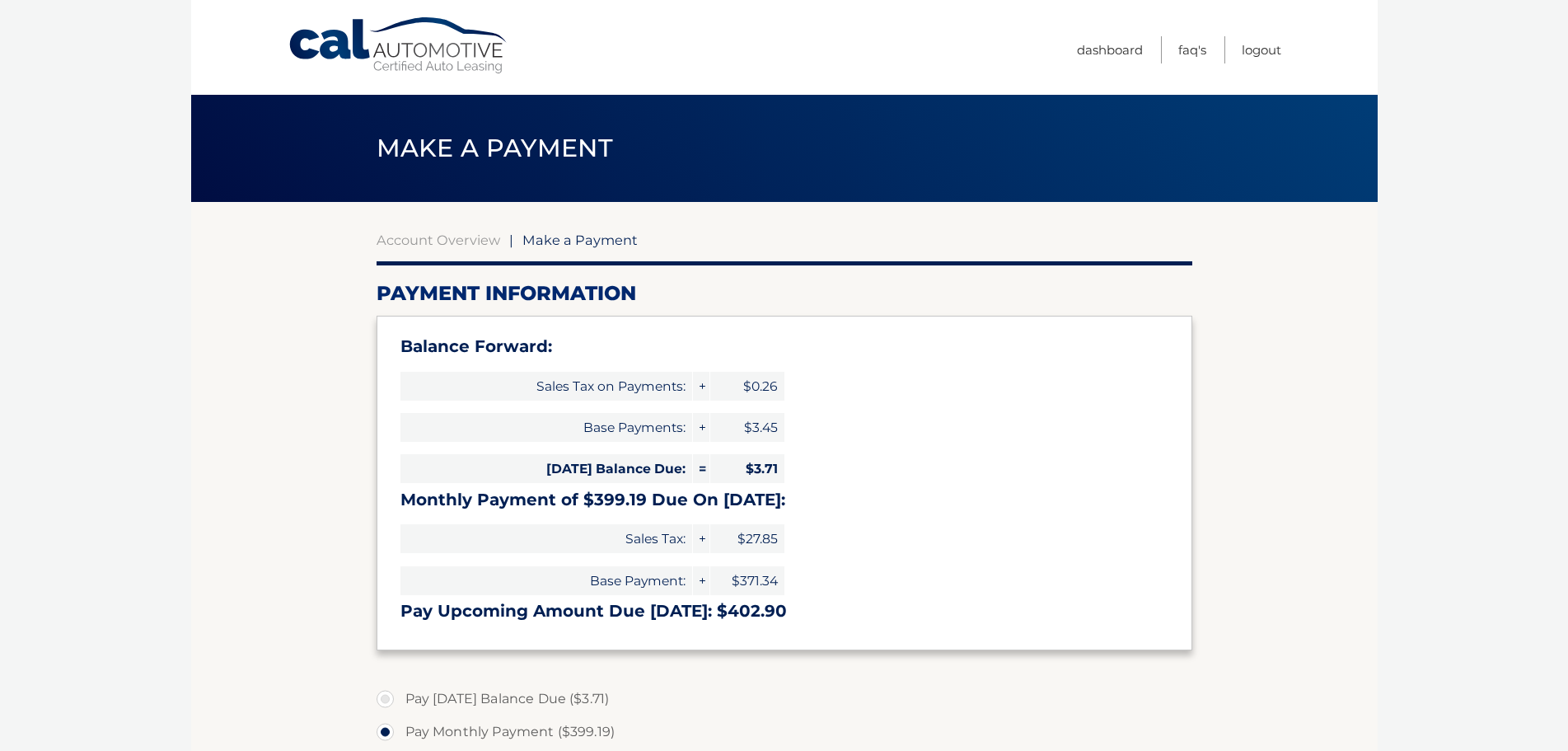
select select "ZGI5NmNhZjQtMGVlZS00NjdmLWE1NjYtOThlMDk5NDY1NGRl"
drag, startPoint x: 449, startPoint y: 41, endPoint x: 414, endPoint y: 74, distance: 48.1
click at [449, 41] on link "Cal Automotive" at bounding box center [398, 46] width 222 height 58
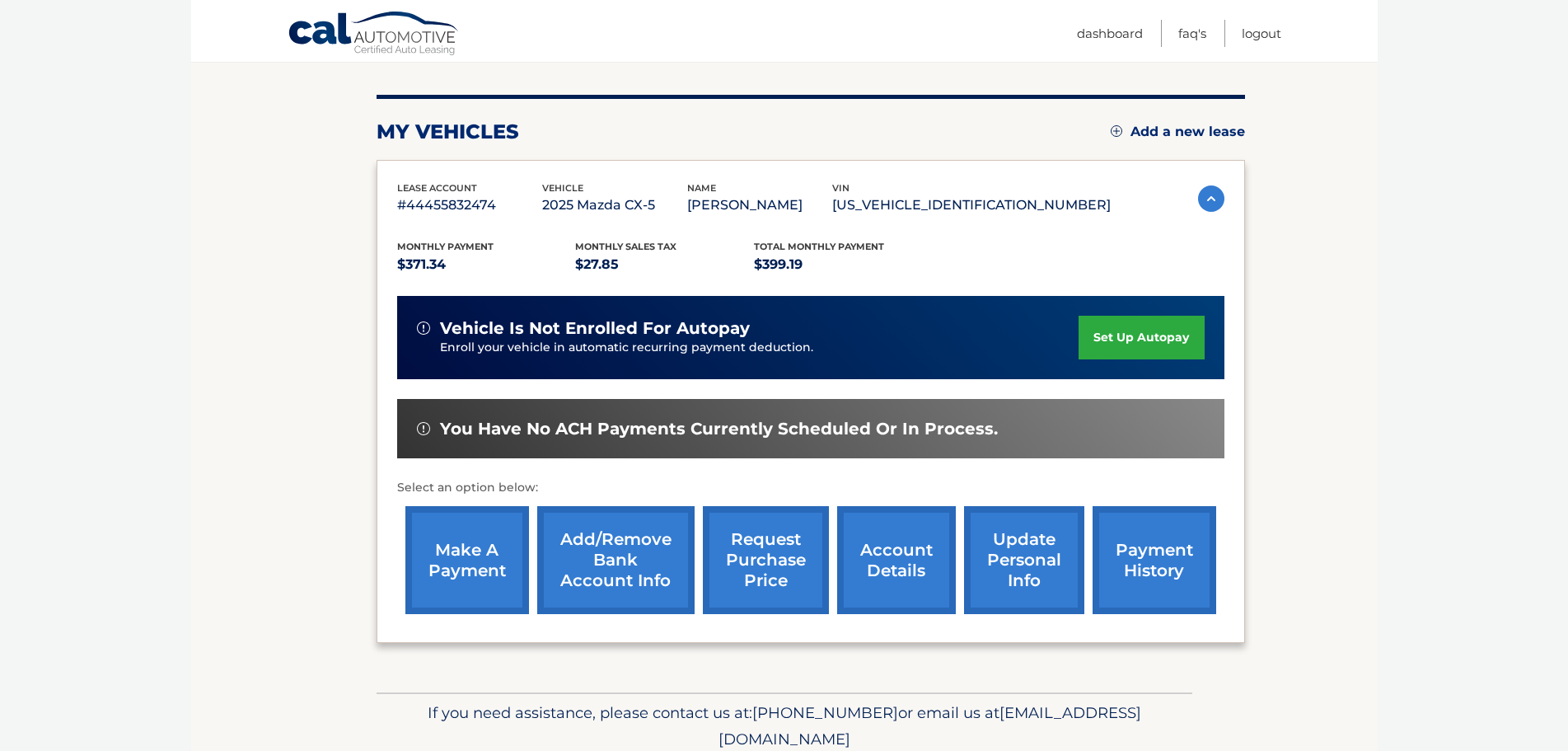
scroll to position [247, 0]
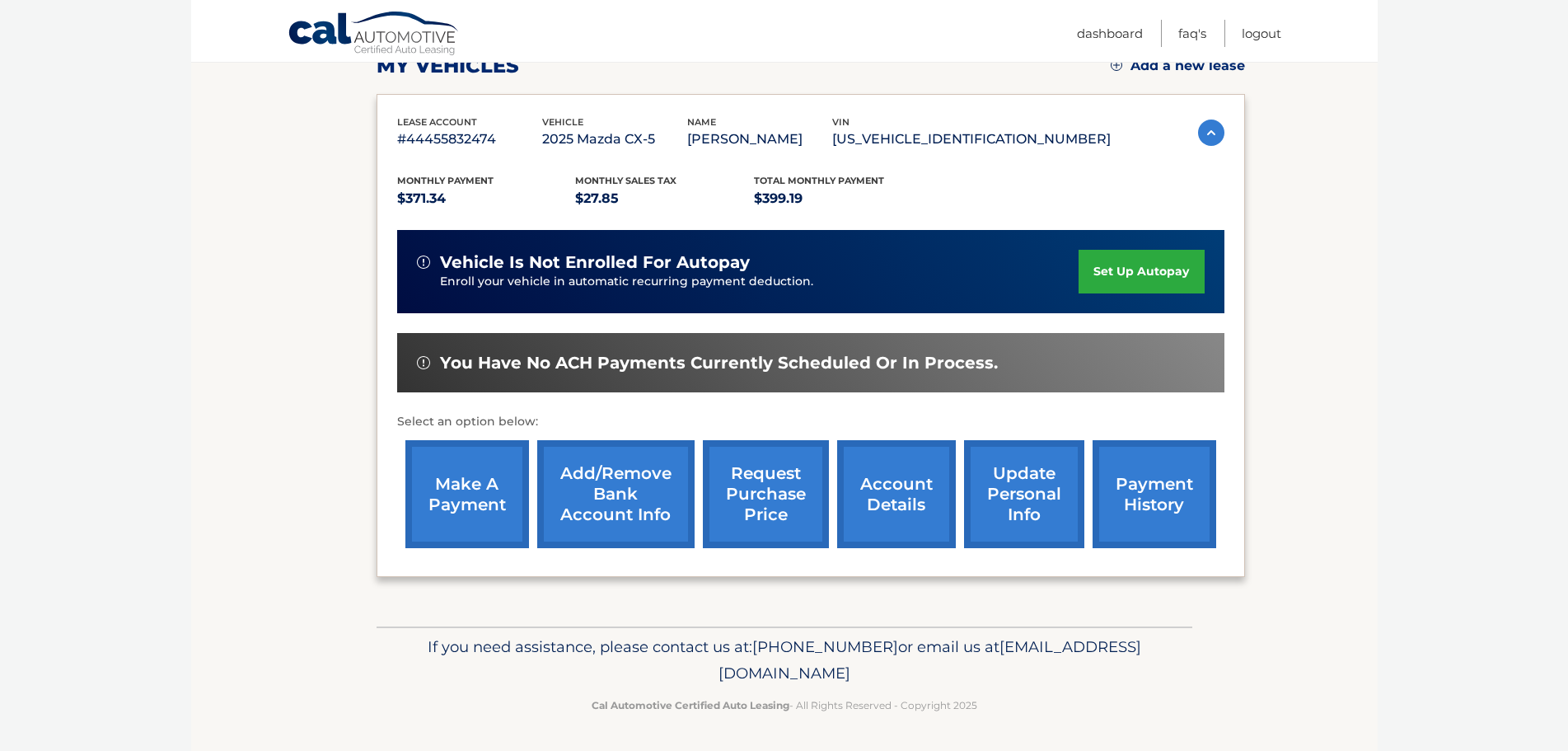
drag, startPoint x: 1163, startPoint y: 256, endPoint x: 1173, endPoint y: 257, distance: 10.0
click at [1163, 256] on link "set up autopay" at bounding box center [1141, 271] width 125 height 43
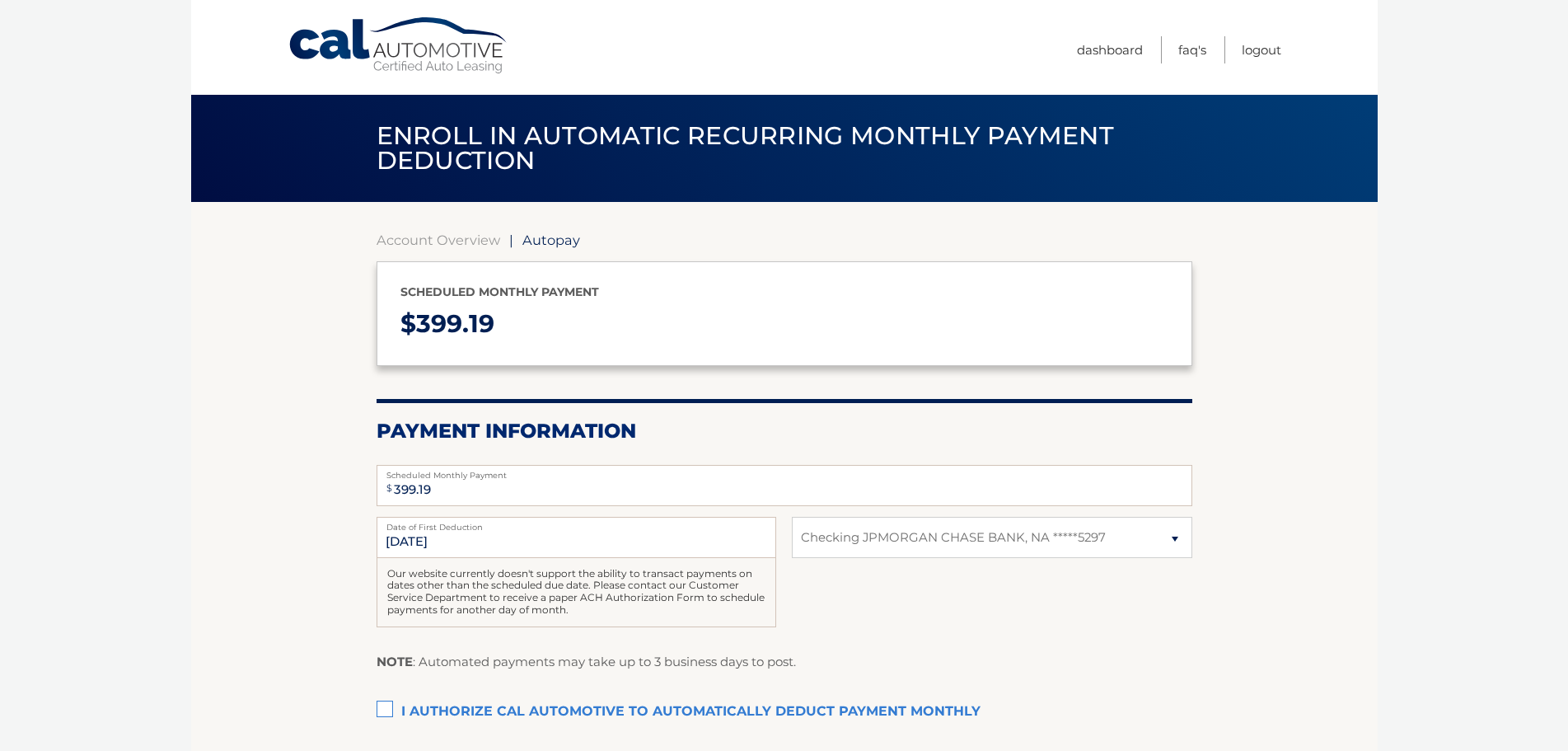
select select "ZGI5NmNhZjQtMGVlZS00NjdmLWE1NjYtOThlMDk5NDY1NGRl"
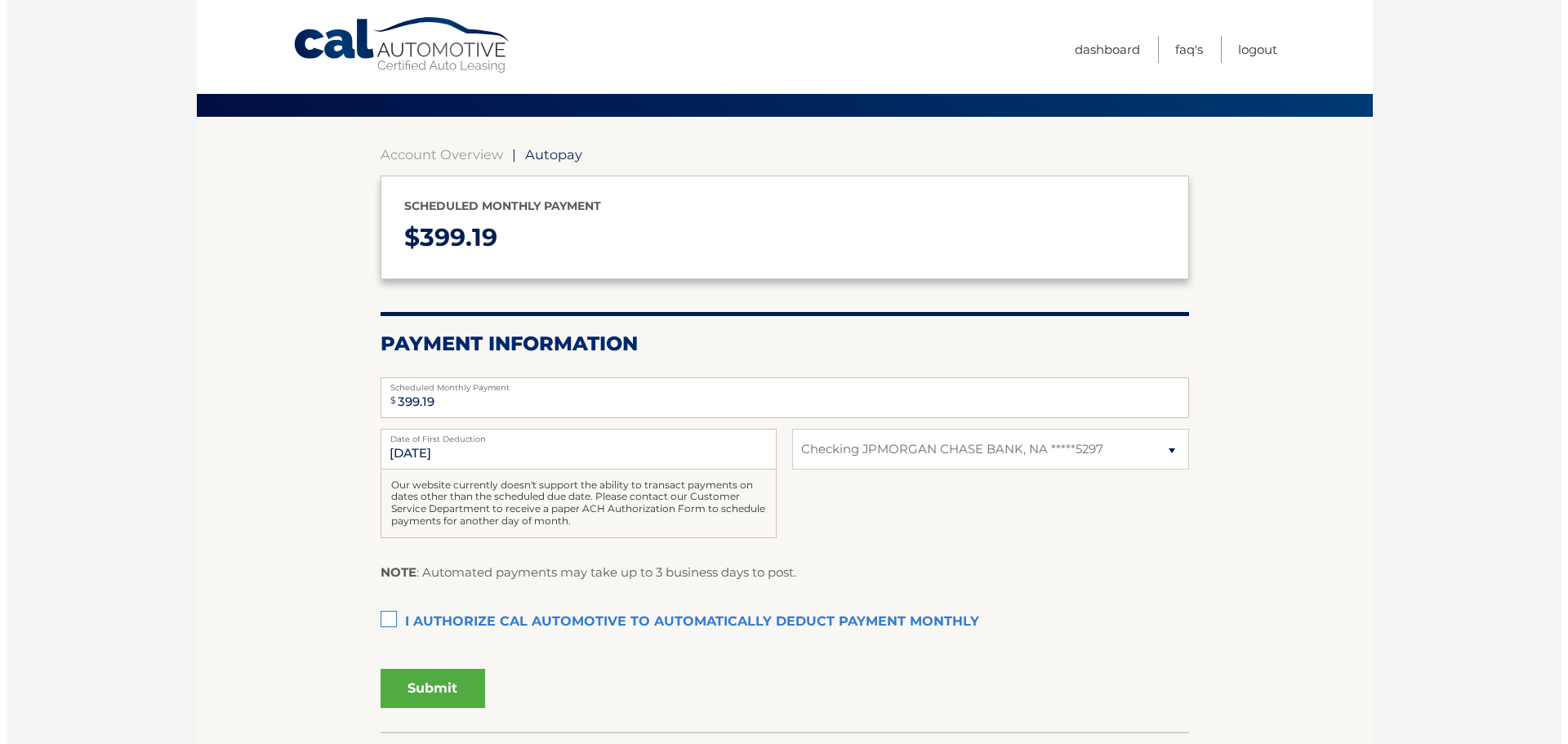
scroll to position [194, 0]
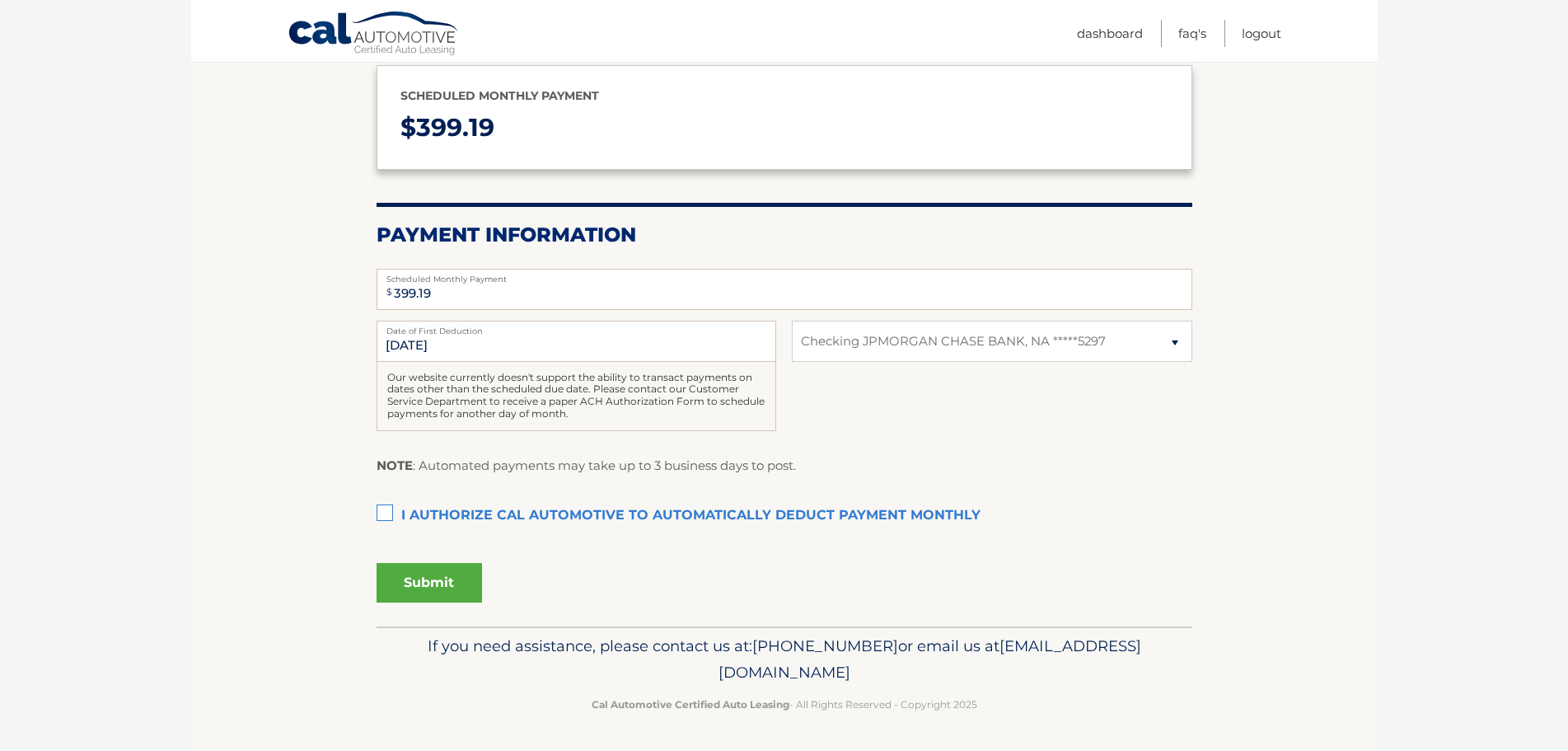
click at [400, 506] on label "I authorize cal automotive to automatically deduct payment monthly This checkbo…" at bounding box center [784, 515] width 816 height 33
click at [0, 0] on input "I authorize cal automotive to automatically deduct payment monthly This checkbo…" at bounding box center [0, 0] width 0 height 0
drag, startPoint x: 441, startPoint y: 576, endPoint x: 427, endPoint y: 576, distance: 14.0
click at [439, 578] on button "Submit" at bounding box center [429, 582] width 105 height 39
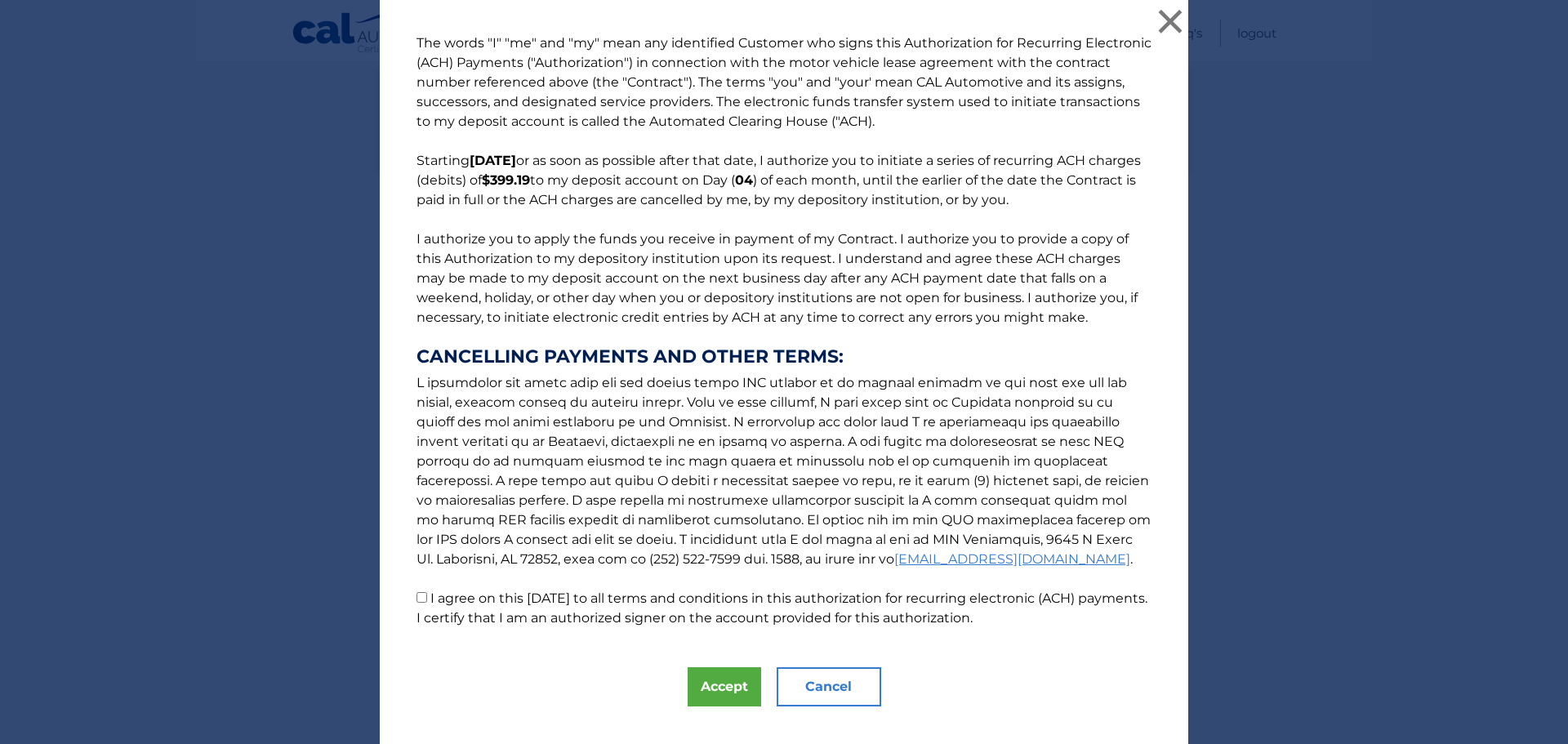
click at [419, 597] on input "I agree on this 10/04/2025 to all terms and conditions in this authorization fo…" at bounding box center [421, 597] width 11 height 11
checkbox input "true"
click at [710, 671] on button "Accept" at bounding box center [724, 686] width 74 height 39
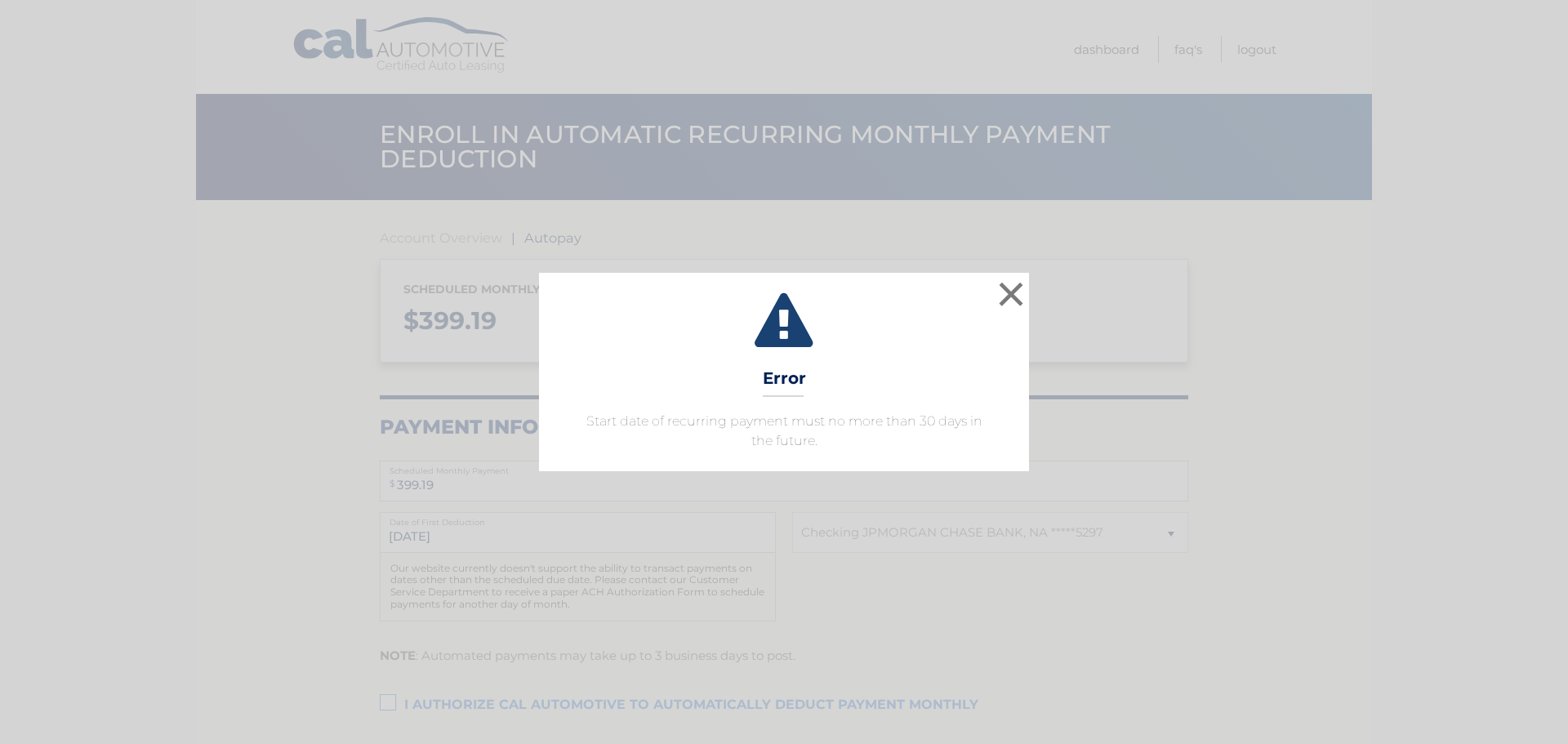
select select "ZGI5NmNhZjQtMGVlZS00NjdmLWE1NjYtOThlMDk5NDY1NGRl"
click at [1017, 293] on button "×" at bounding box center [1011, 293] width 32 height 32
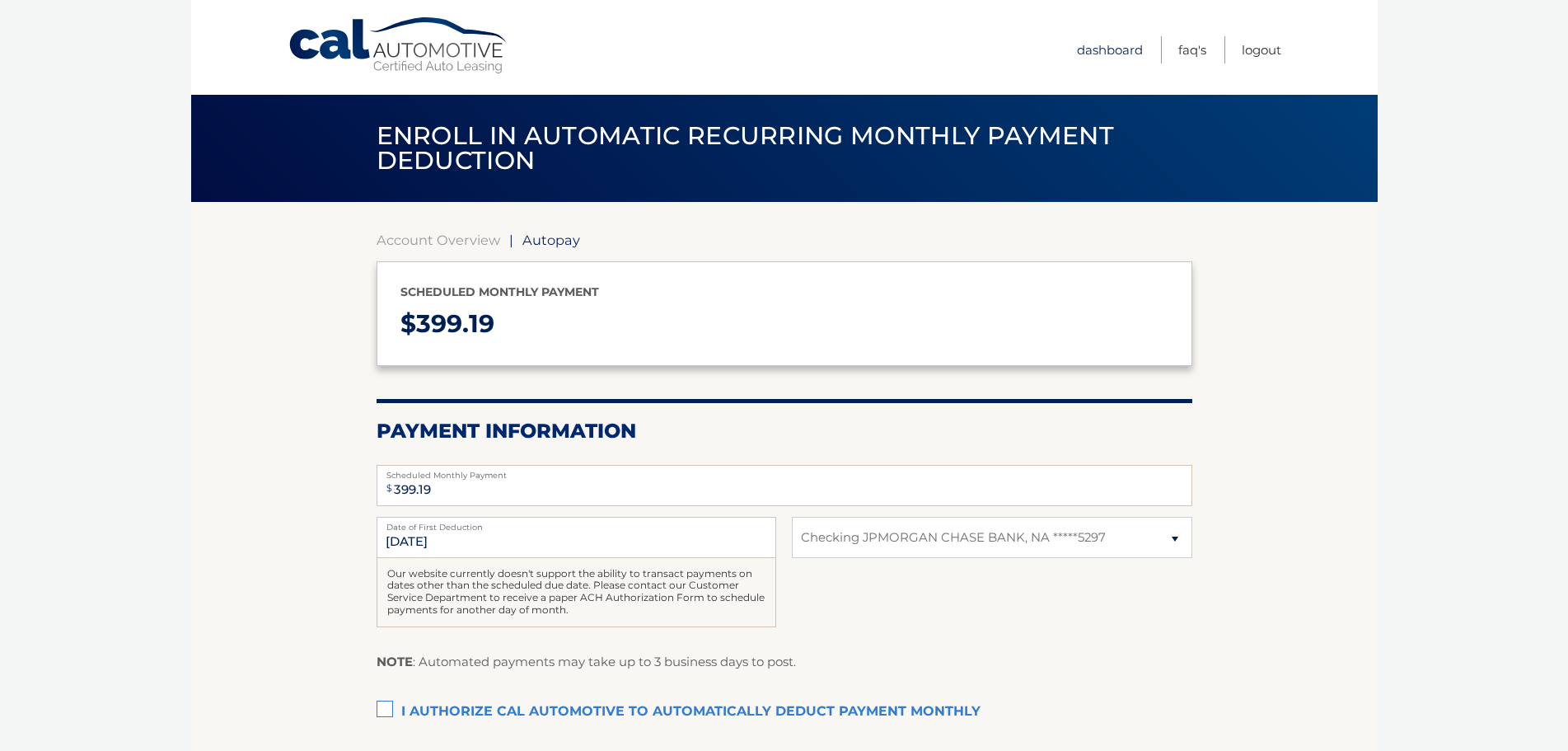
click at [1100, 38] on link "Dashboard" at bounding box center [1109, 49] width 66 height 28
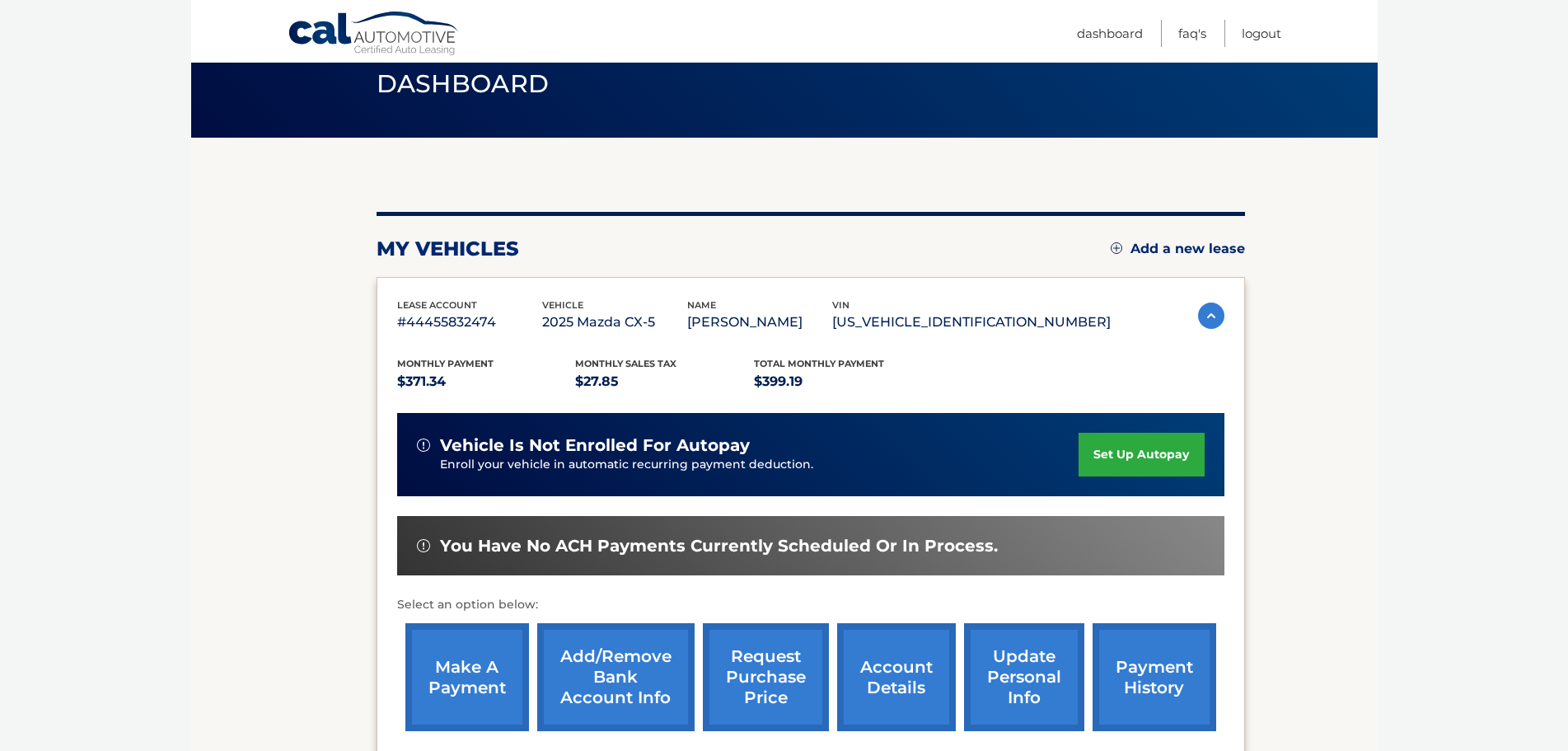
scroll to position [165, 0]
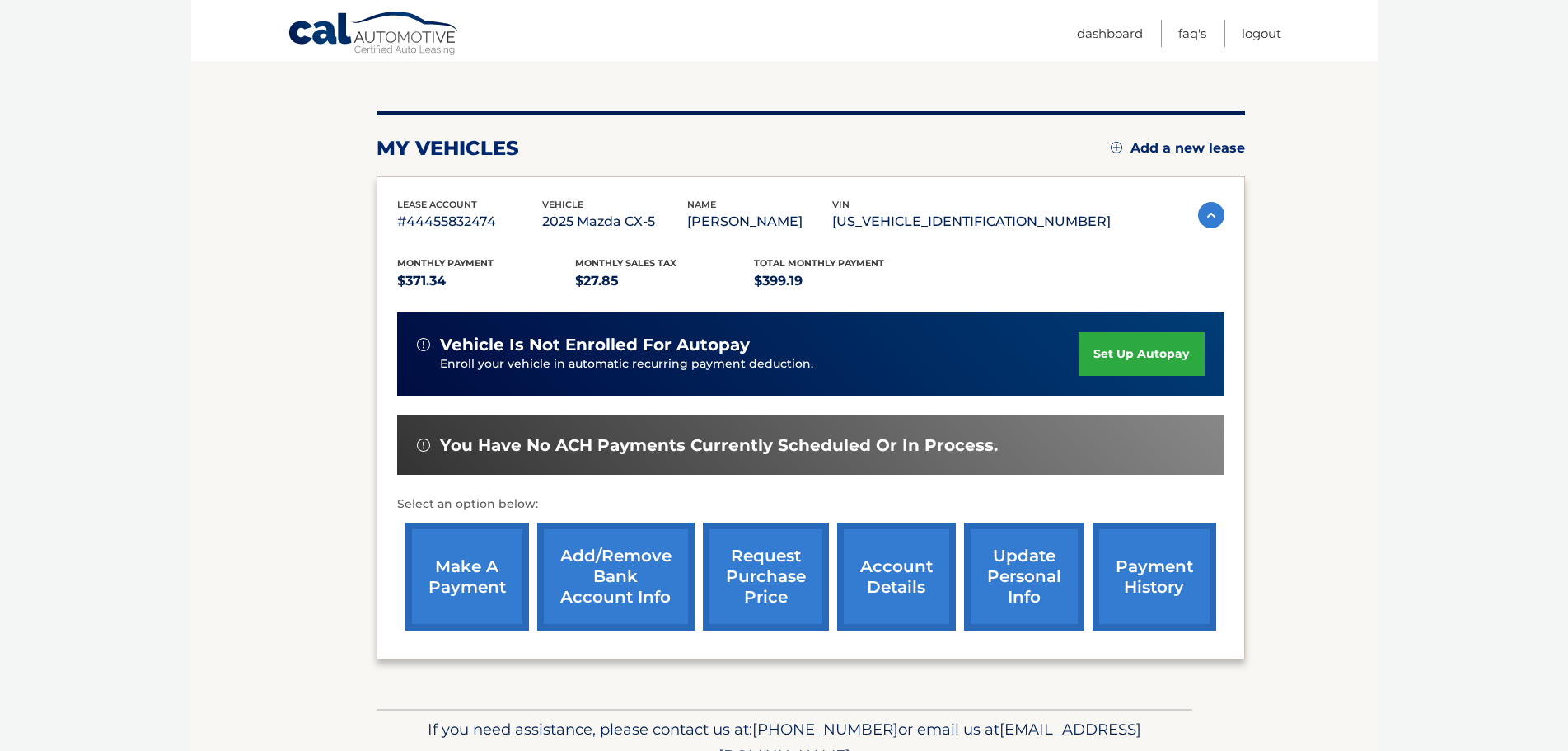
click at [1119, 348] on link "set up autopay" at bounding box center [1141, 354] width 125 height 43
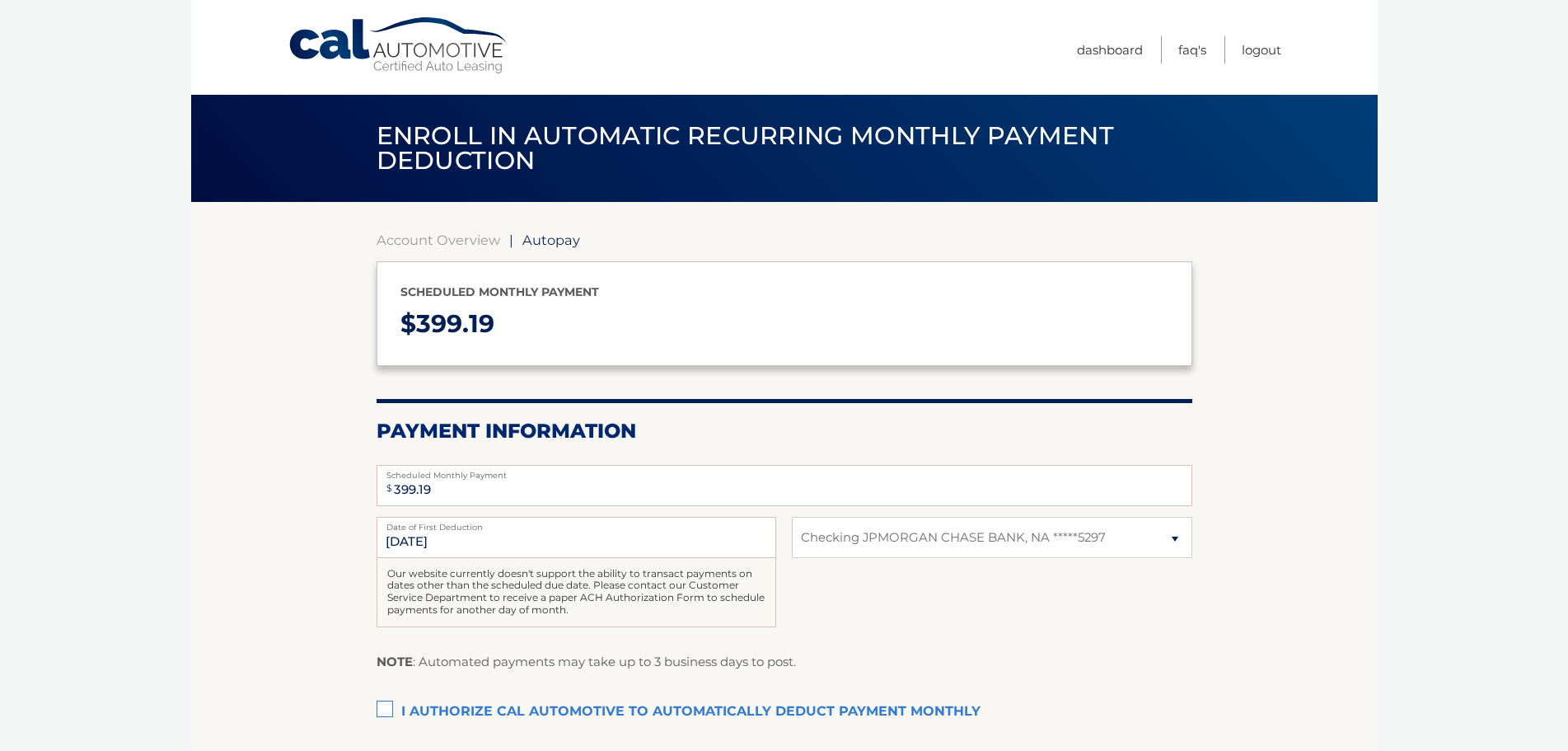
select select "ZGI5NmNhZjQtMGVlZS00NjdmLWE1NjYtOThlMDk5NDY1NGRl"
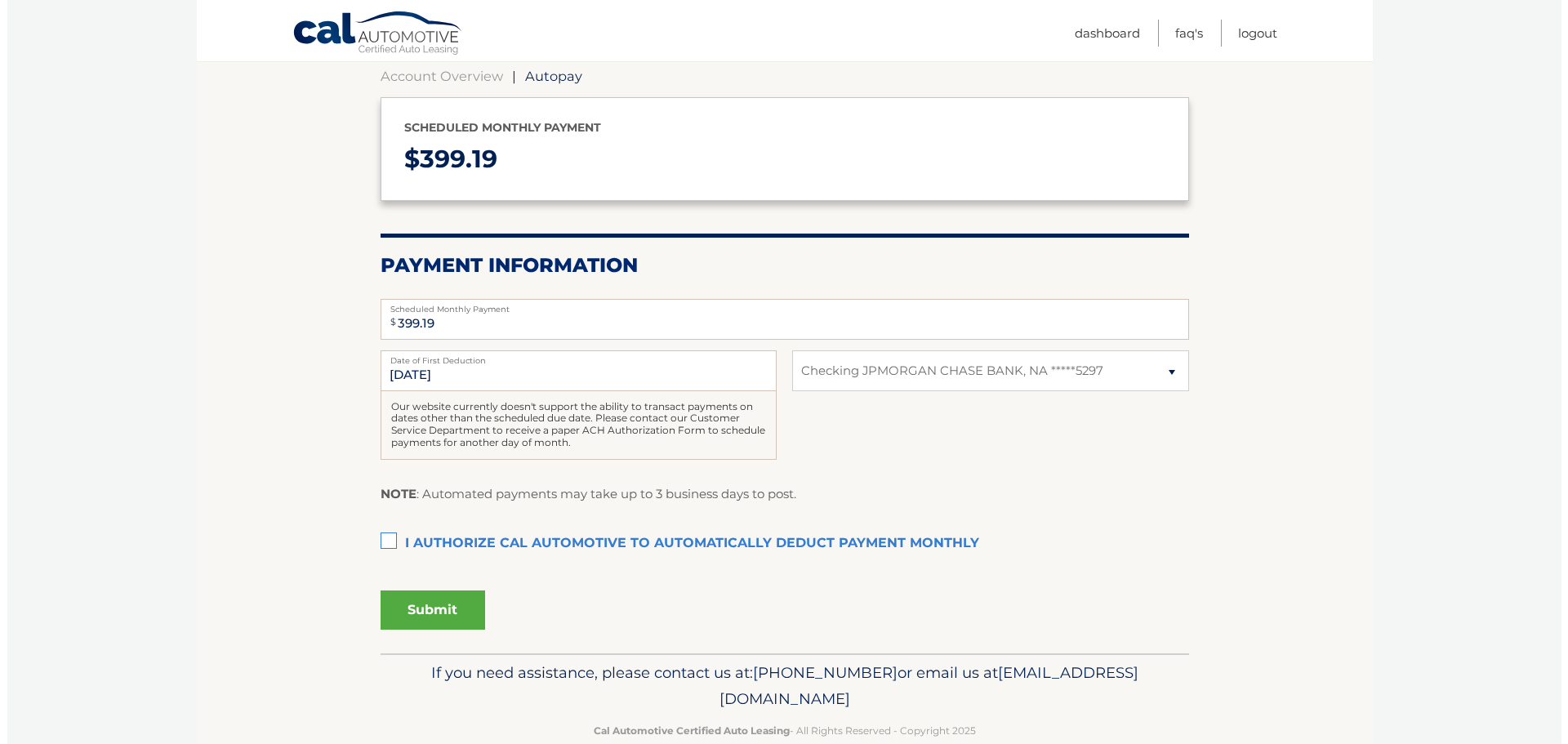
scroll to position [194, 0]
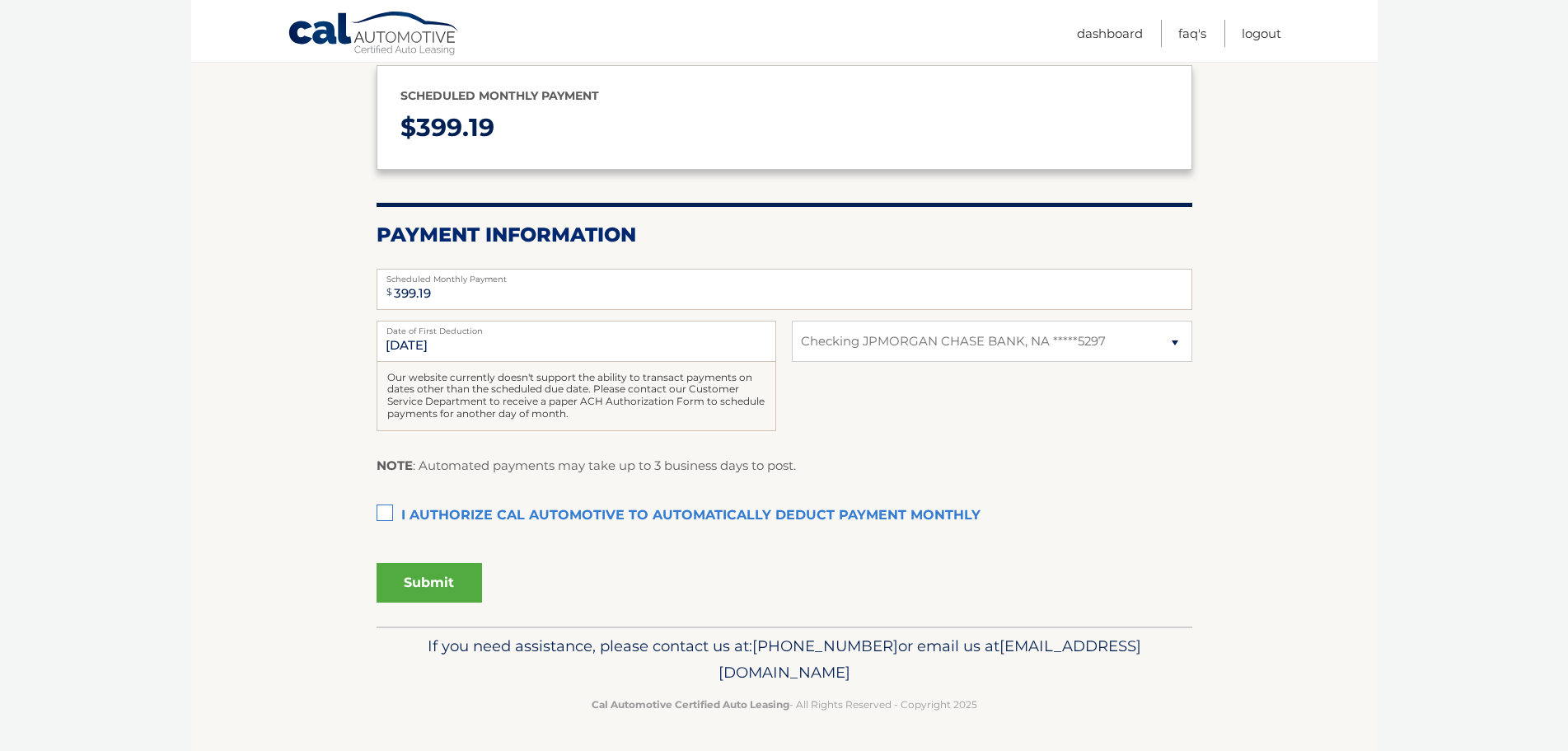
click at [388, 513] on label "I authorize cal automotive to automatically deduct payment monthly This checkbo…" at bounding box center [784, 515] width 816 height 33
click at [0, 0] on input "I authorize cal automotive to automatically deduct payment monthly This checkbo…" at bounding box center [0, 0] width 0 height 0
click at [420, 585] on button "Submit" at bounding box center [429, 582] width 105 height 39
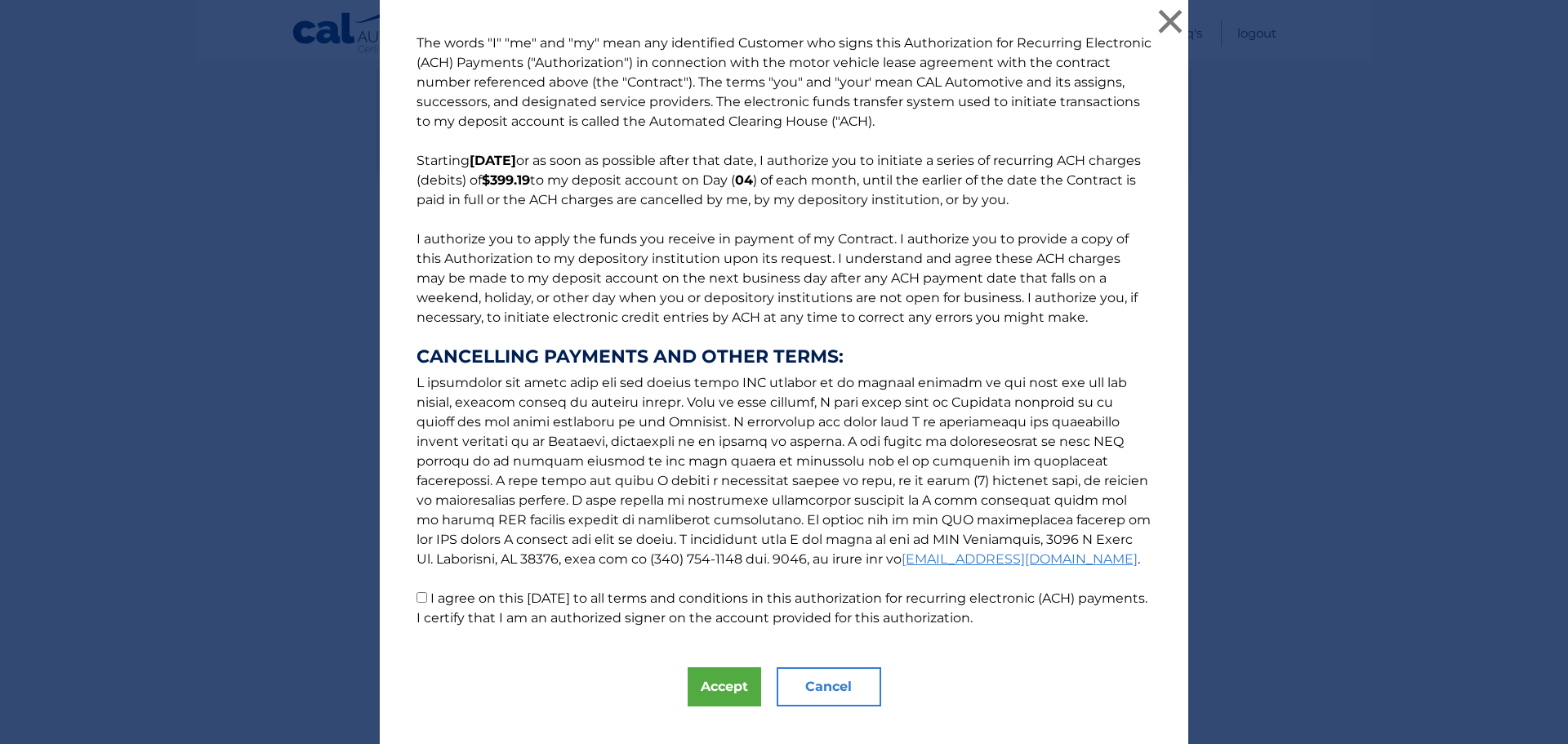
click at [408, 598] on p "The words "I" "me" and "my" mean any identified Customer who signs this Authori…" at bounding box center [783, 330] width 767 height 594
click at [421, 593] on p "The words "I" "me" and "my" mean any identified Customer who signs this Authori…" at bounding box center [783, 330] width 767 height 594
click at [416, 594] on input "I agree on this 10/04/2025 to all terms and conditions in this authorization fo…" at bounding box center [421, 597] width 11 height 11
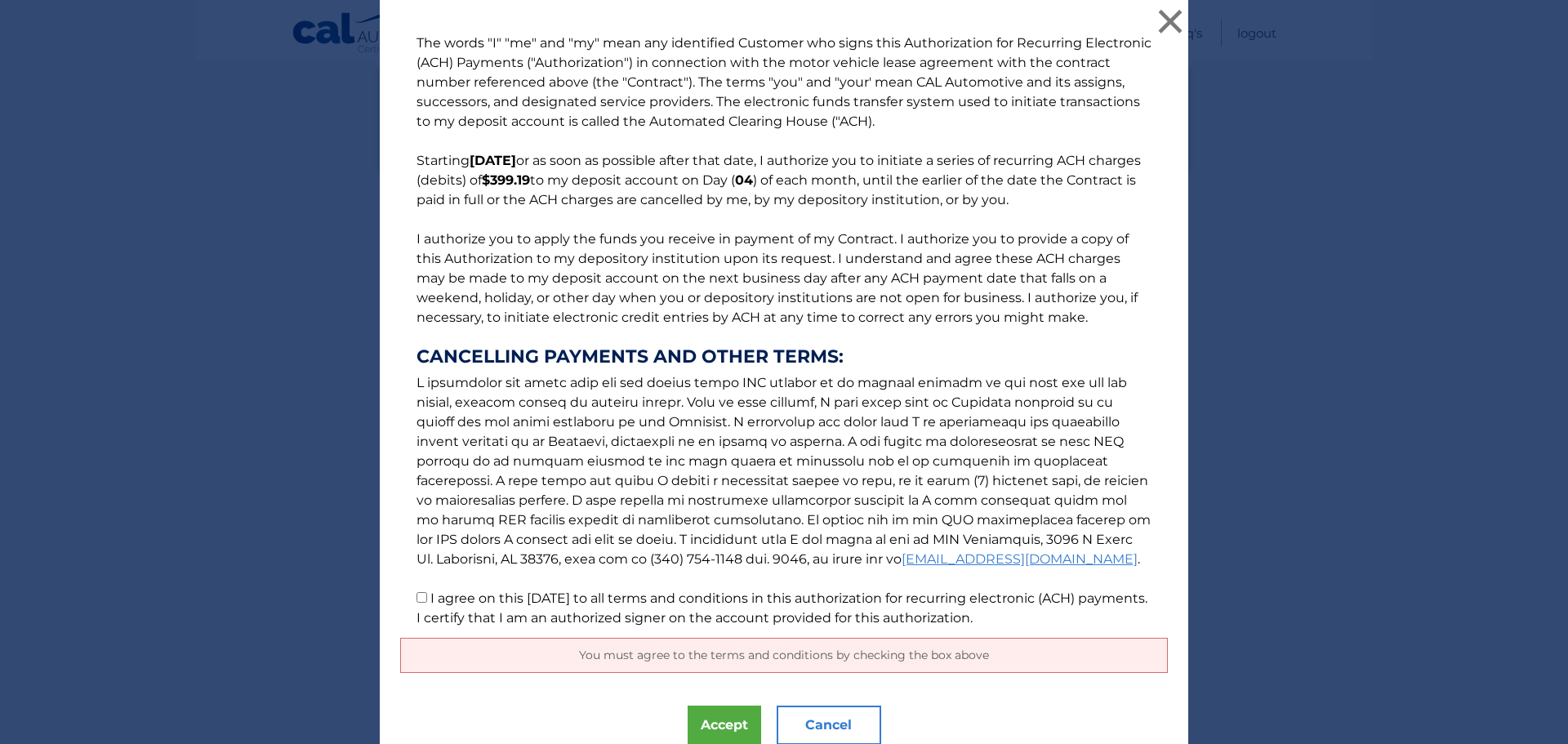
click at [416, 593] on input "I agree on this 10/04/2025 to all terms and conditions in this authorization fo…" at bounding box center [421, 597] width 11 height 11
checkbox input "true"
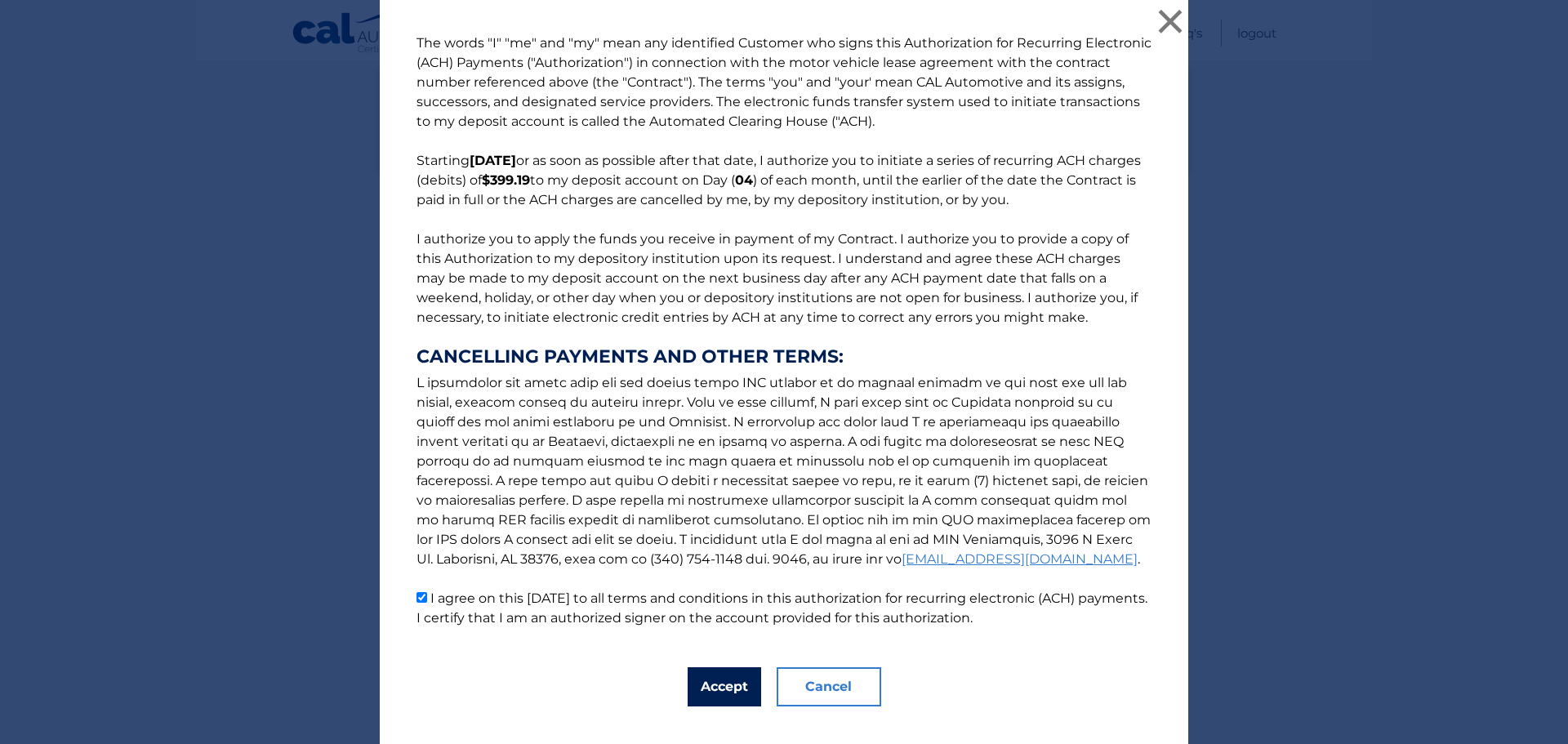
click at [701, 681] on button "Accept" at bounding box center [724, 686] width 74 height 39
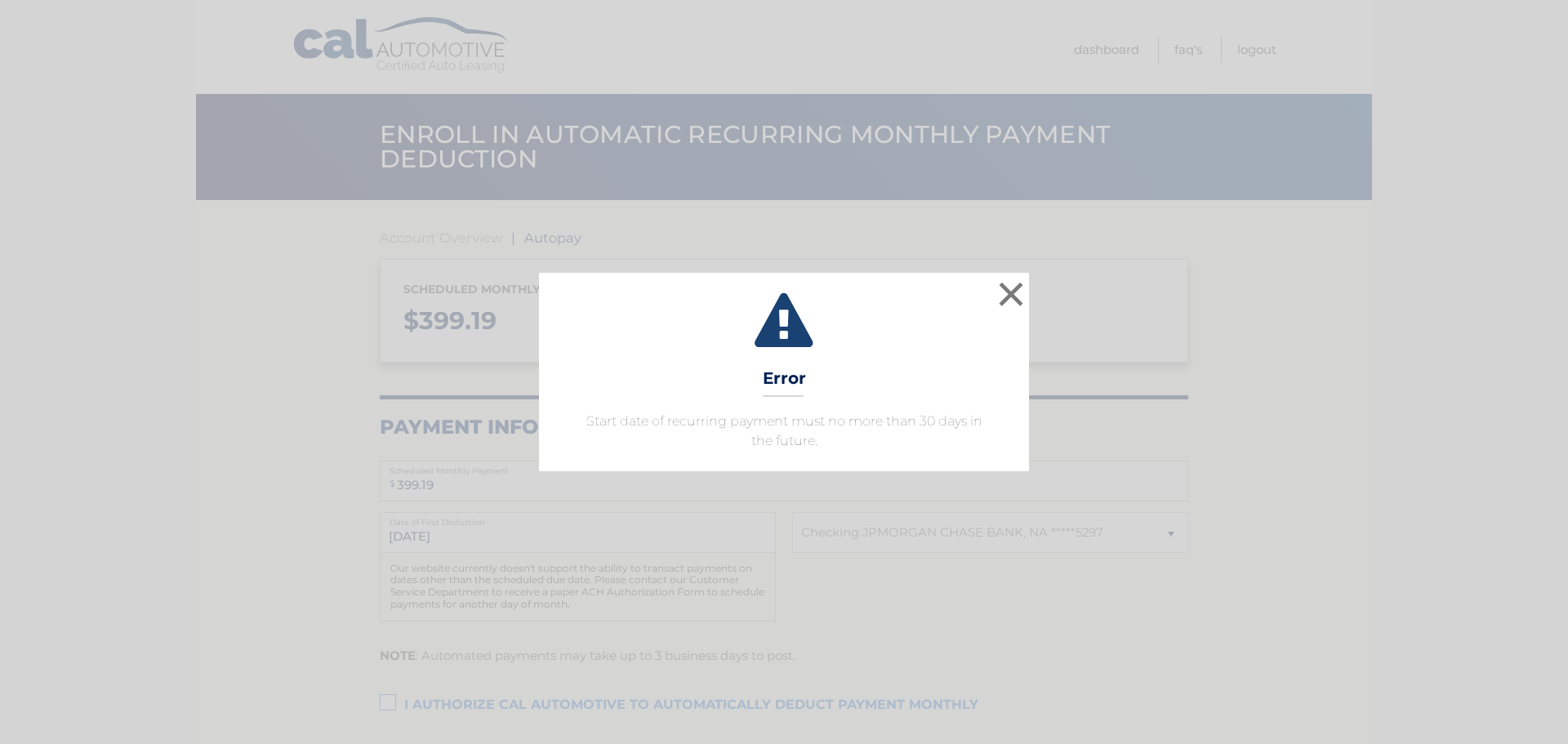
select select "ZGI5NmNhZjQtMGVlZS00NjdmLWE1NjYtOThlMDk5NDY1NGRl"
click at [1013, 288] on button "×" at bounding box center [1011, 293] width 32 height 32
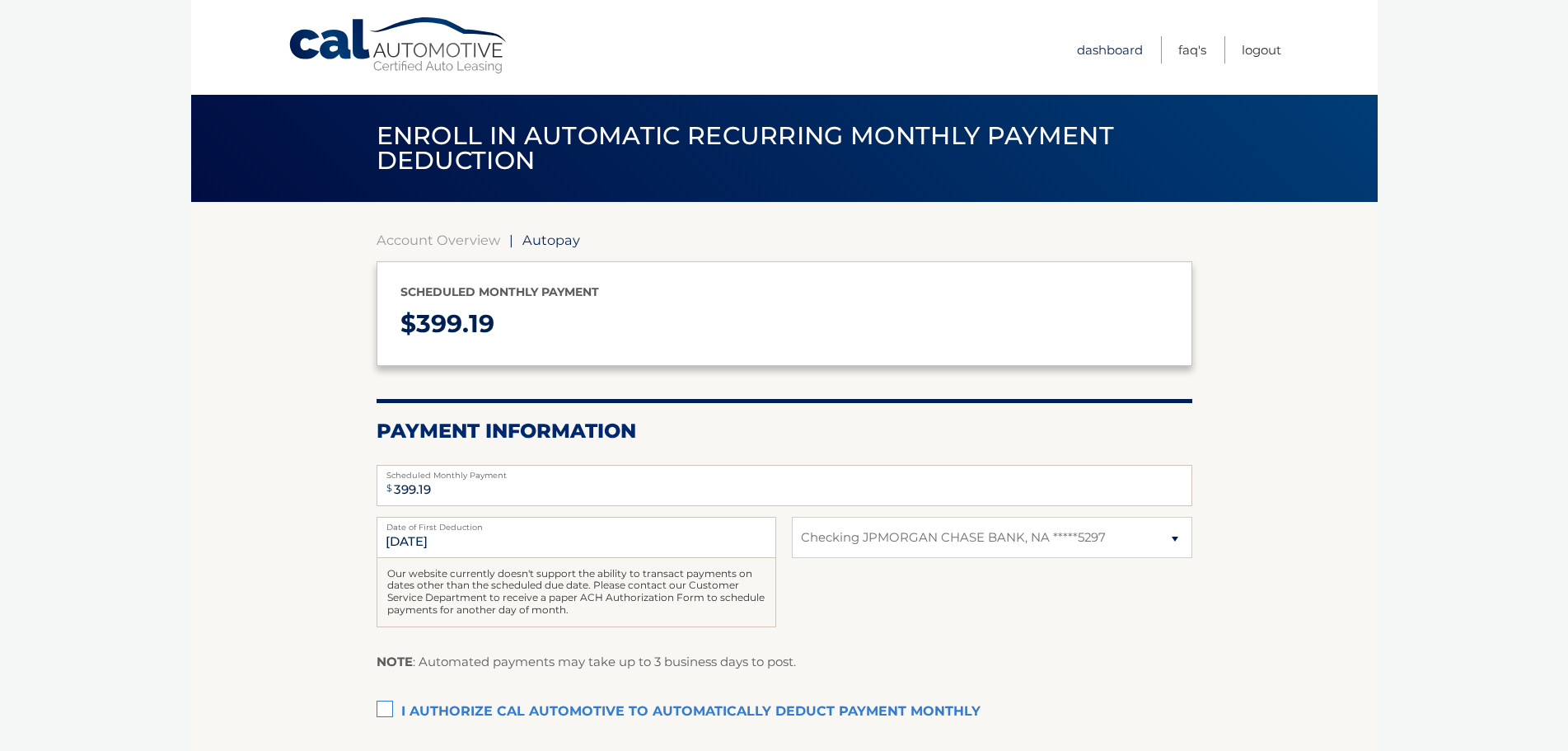
click at [1115, 47] on link "Dashboard" at bounding box center [1109, 49] width 66 height 28
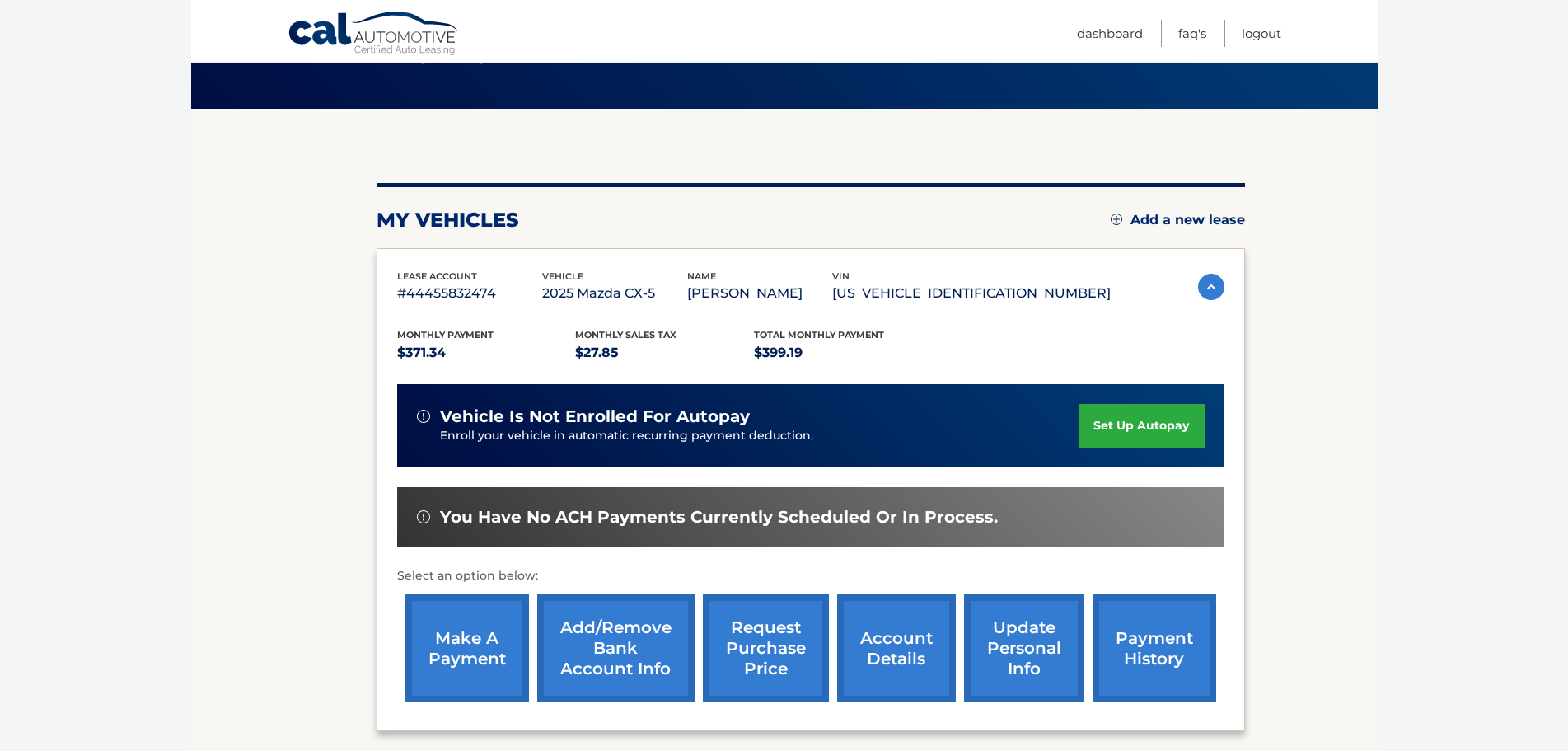
scroll to position [247, 0]
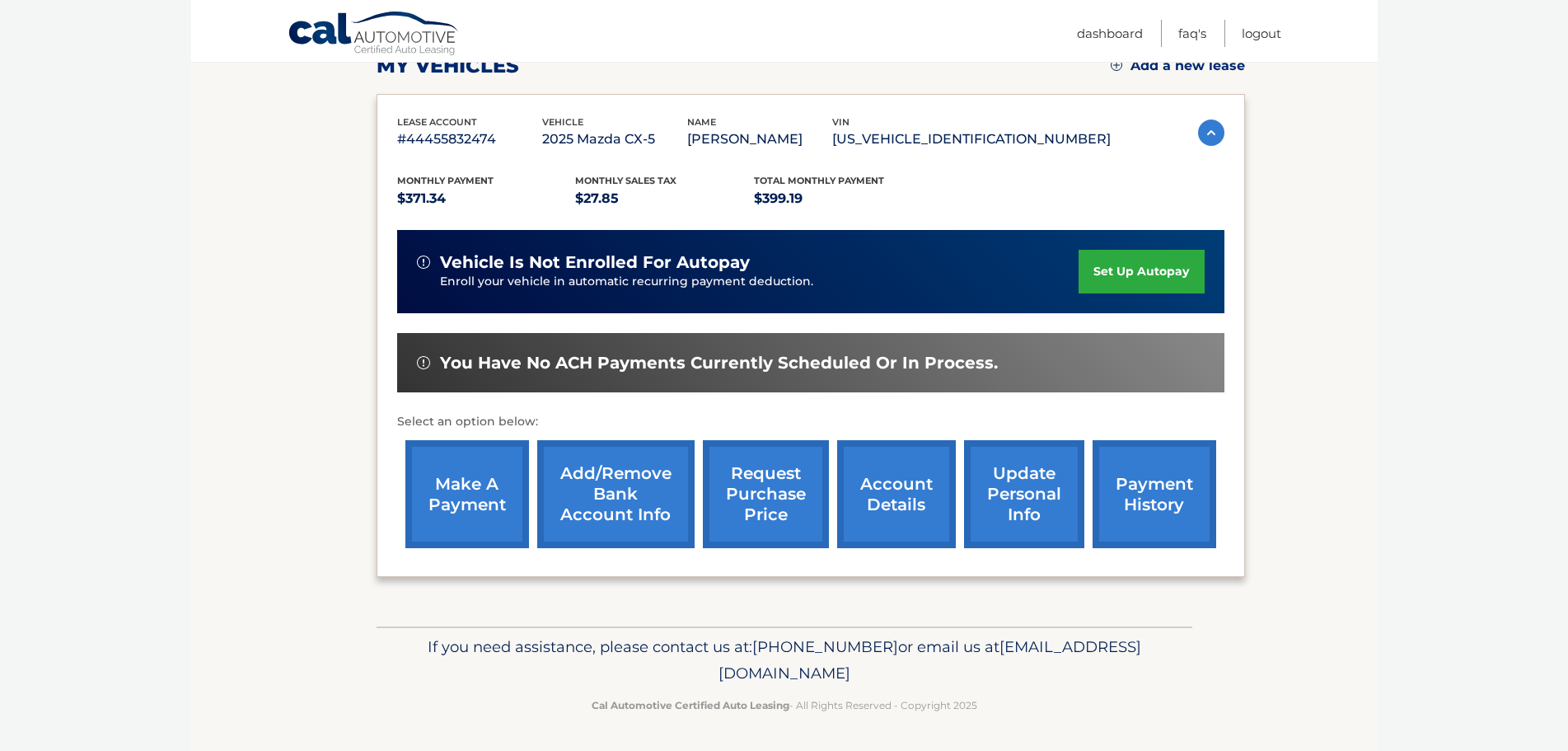
click at [459, 492] on link "make a payment" at bounding box center [467, 494] width 124 height 108
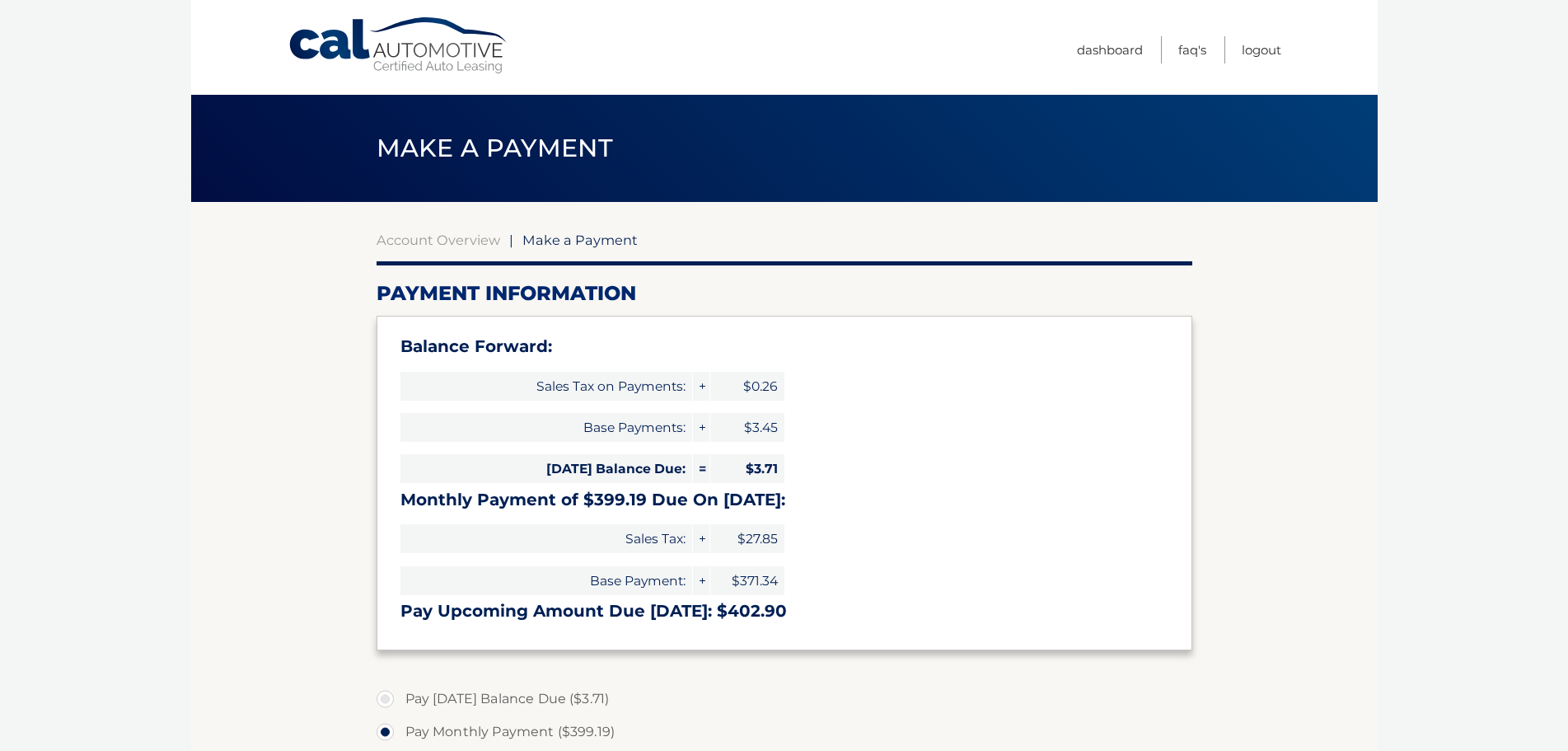
select select "ZGI5NmNhZjQtMGVlZS00NjdmLWE1NjYtOThlMDk5NDY1NGRl"
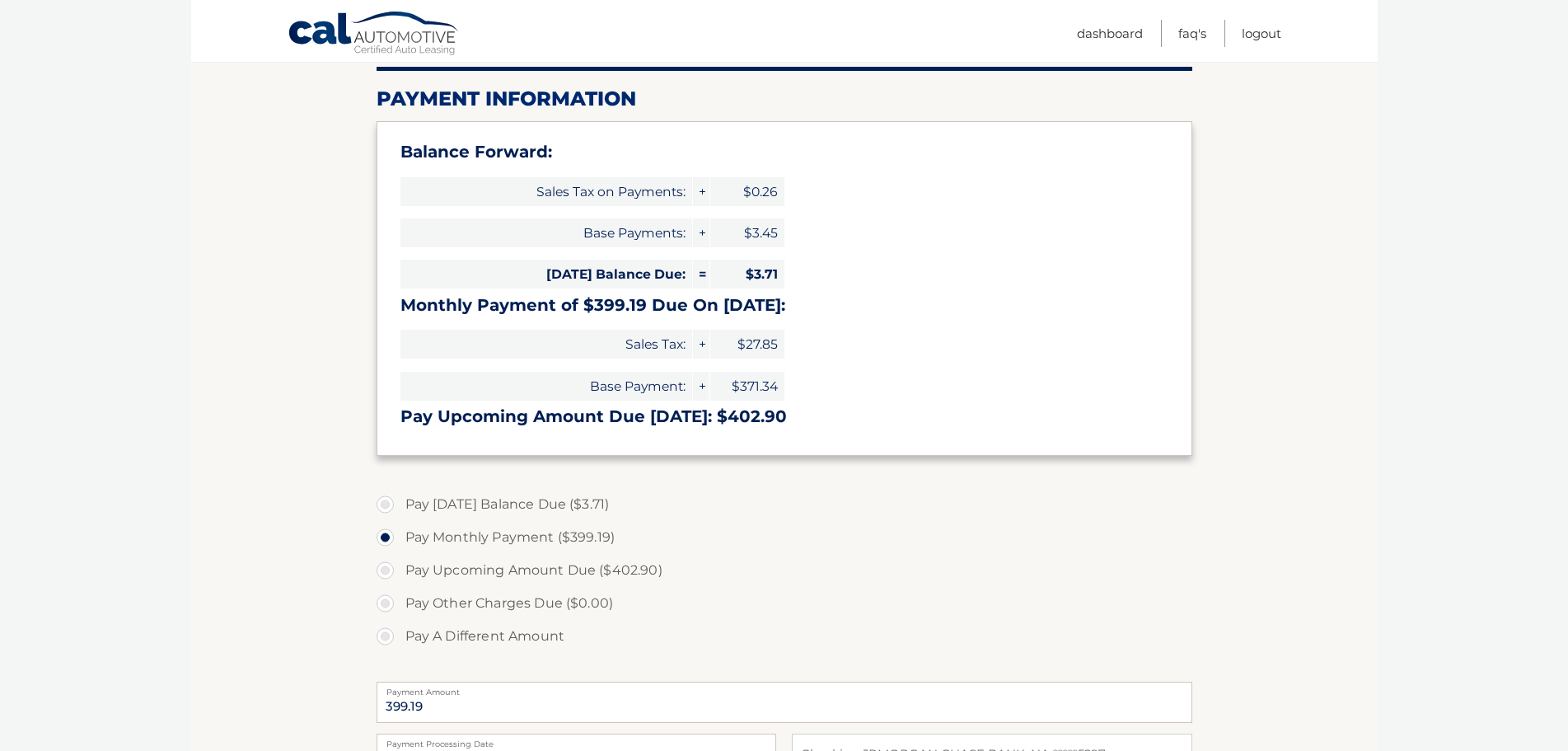
scroll to position [165, 0]
